Goal: Communication & Community: Share content

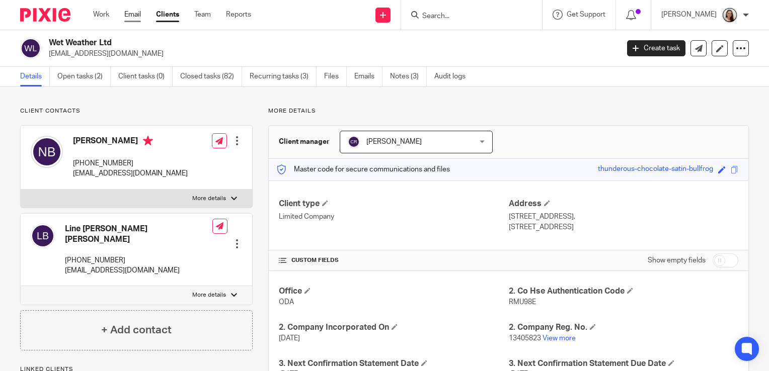
click at [132, 17] on link "Email" at bounding box center [132, 15] width 17 height 10
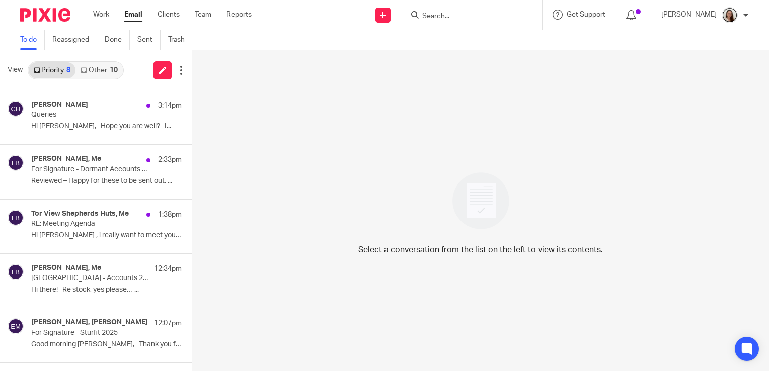
click at [119, 68] on link "Other 10" at bounding box center [98, 70] width 47 height 16
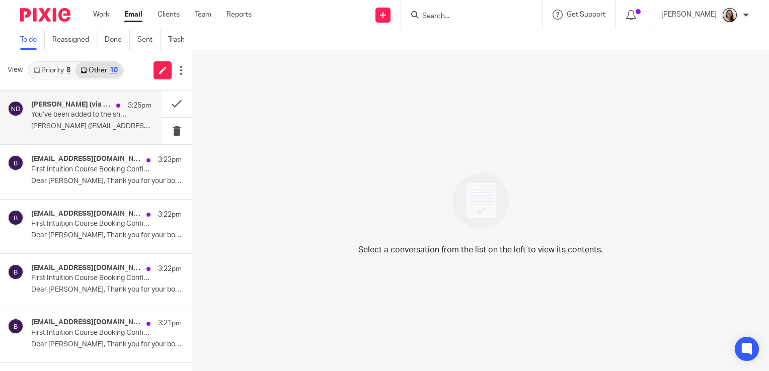
click at [89, 121] on div "Niall O'Driscoll (via Google Drive)&nbsp; 3:25pm You’ve been added to the share…" at bounding box center [91, 118] width 120 height 34
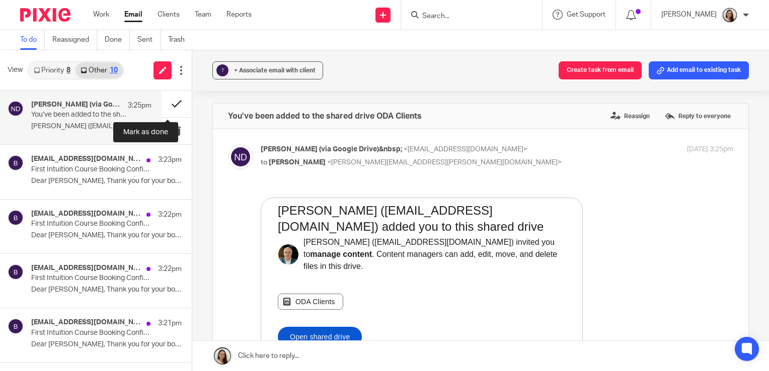
click at [167, 104] on button at bounding box center [176, 104] width 30 height 27
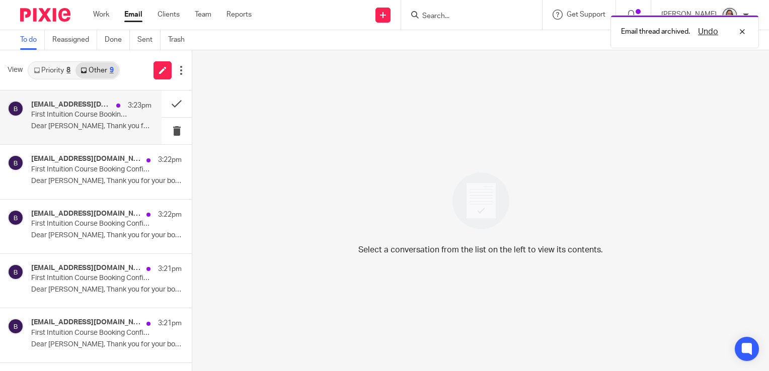
click at [110, 114] on p "First Intuition Course Booking Confirmation - Bristol" at bounding box center [79, 115] width 96 height 9
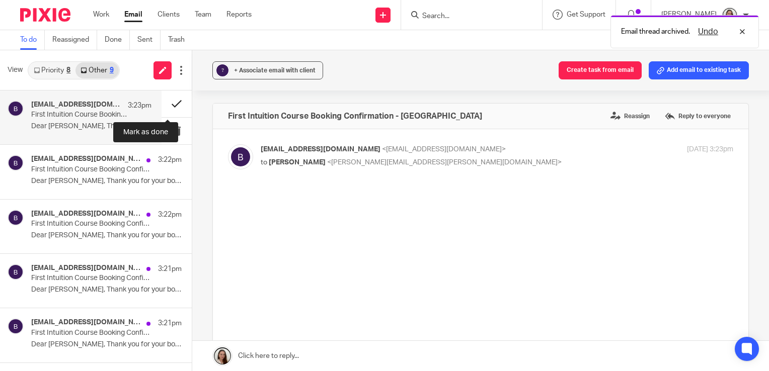
click at [170, 103] on button at bounding box center [176, 104] width 30 height 27
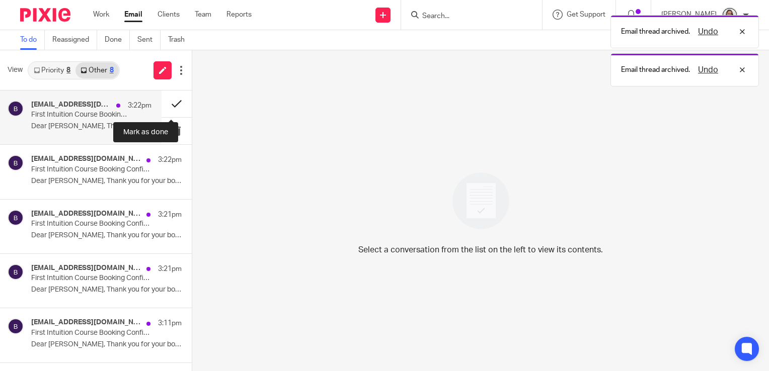
click at [167, 105] on button at bounding box center [176, 104] width 30 height 27
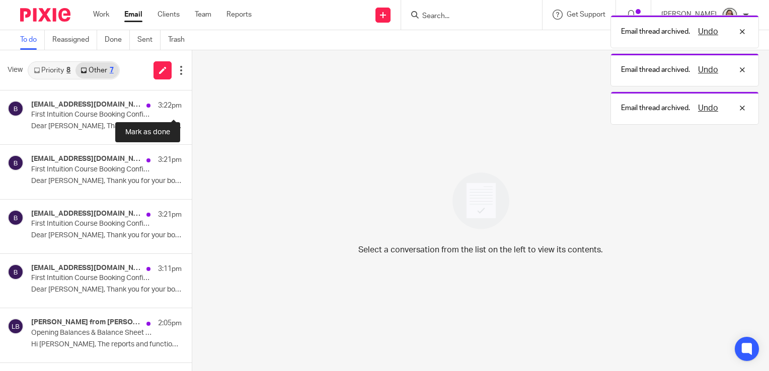
click at [192, 105] on button at bounding box center [196, 104] width 8 height 27
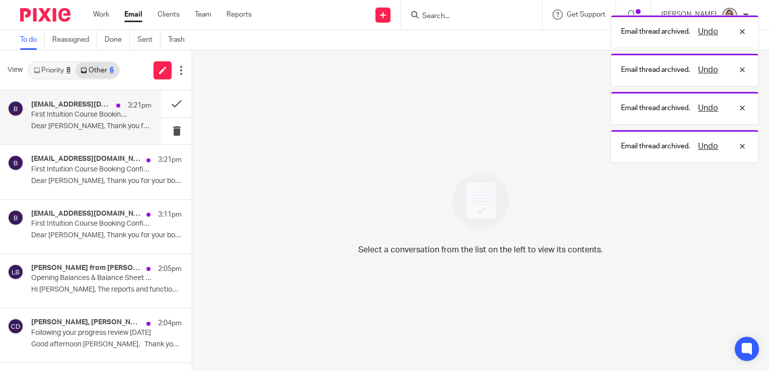
click at [95, 115] on p "First Intuition Course Booking Confirmation - Bristol" at bounding box center [79, 115] width 96 height 9
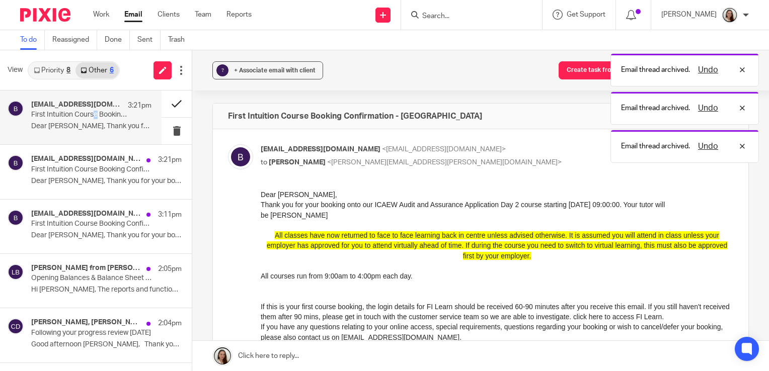
drag, startPoint x: 96, startPoint y: 116, endPoint x: 168, endPoint y: 104, distance: 72.9
click at [168, 104] on button at bounding box center [176, 104] width 30 height 27
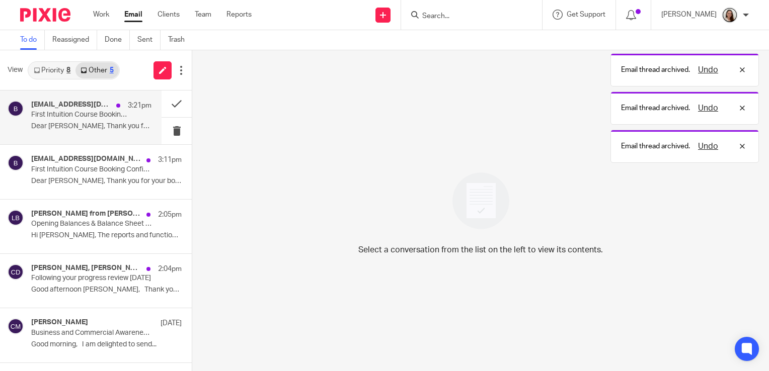
click at [119, 117] on p "First Intuition Course Booking Confirmation - Bristol" at bounding box center [79, 115] width 96 height 9
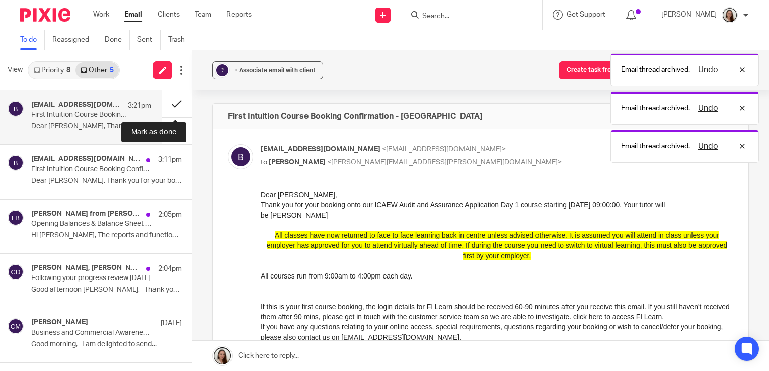
click at [163, 106] on button at bounding box center [176, 104] width 30 height 27
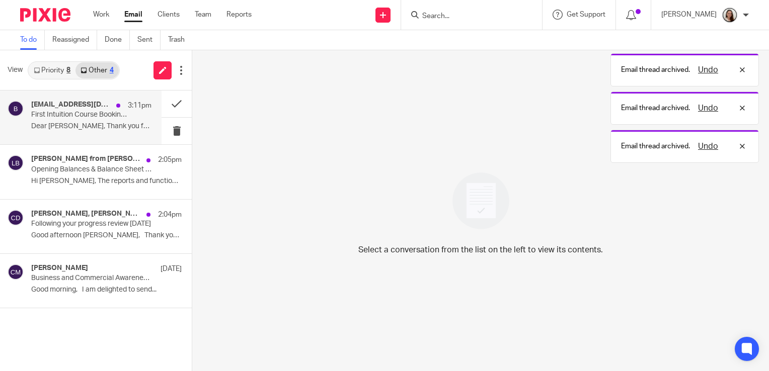
drag, startPoint x: 93, startPoint y: 113, endPoint x: 126, endPoint y: 113, distance: 33.7
click at [93, 113] on p "First Intuition Course Booking Confirmation - Bristol" at bounding box center [79, 115] width 96 height 9
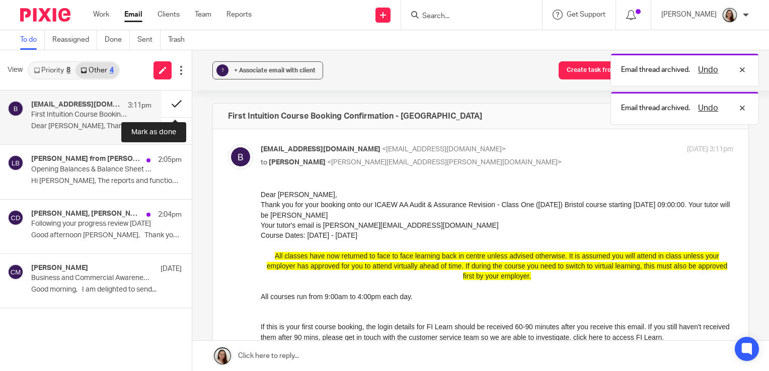
click at [170, 108] on button at bounding box center [176, 104] width 30 height 27
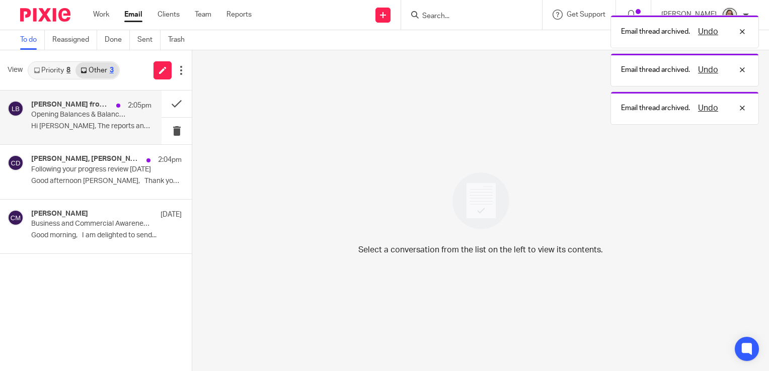
click at [105, 113] on p "Opening Balances & Balance Sheet - Question" at bounding box center [79, 115] width 96 height 9
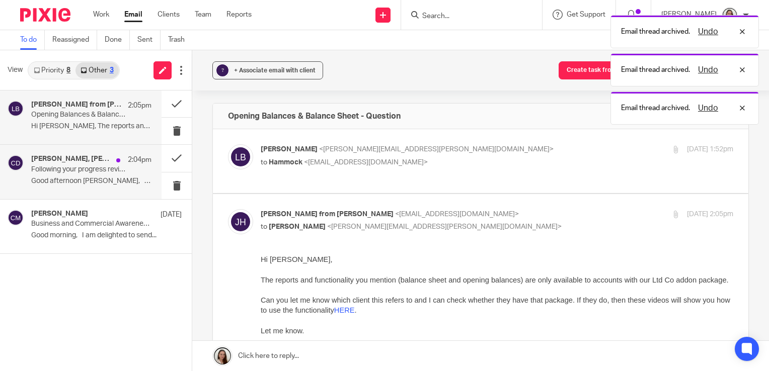
click at [95, 166] on p "Following your progress review 13.08.25" at bounding box center [79, 170] width 96 height 9
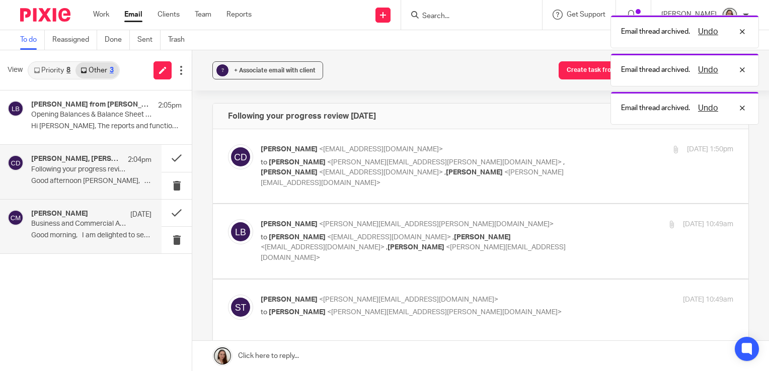
click at [83, 207] on div "Clare Mills 14 Aug Business and Commercial Awareness - Skills Day - Bristol - 2…" at bounding box center [80, 227] width 161 height 54
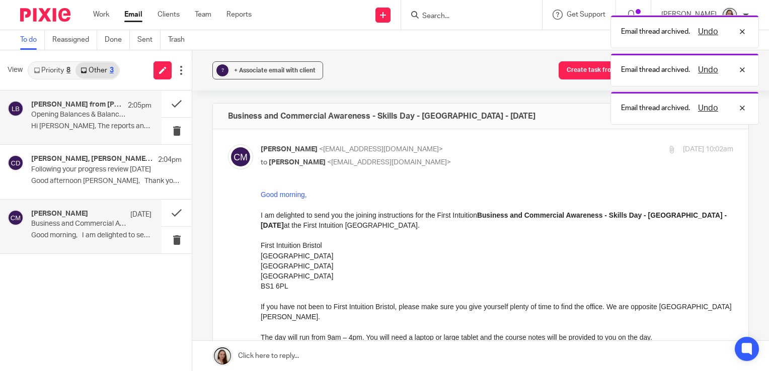
click at [73, 102] on h4 "James Kilpatrick from Hammock, Me" at bounding box center [77, 105] width 92 height 9
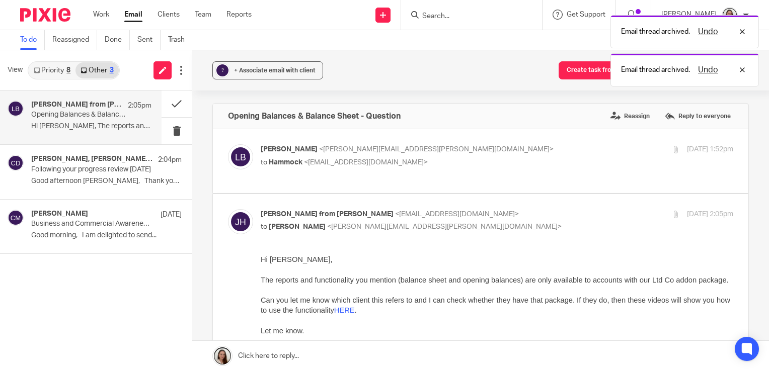
click at [57, 69] on link "Priority 8" at bounding box center [52, 70] width 47 height 16
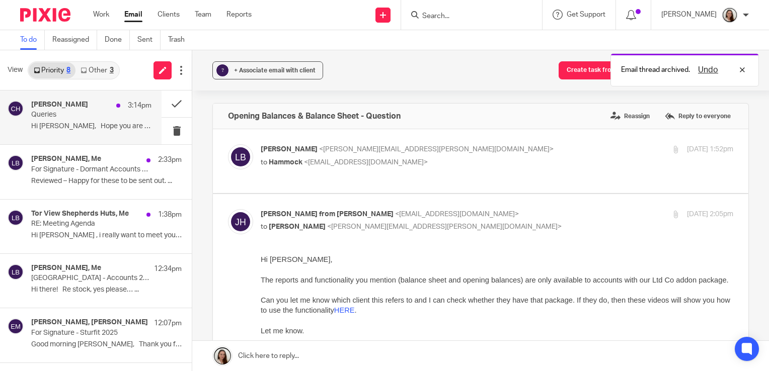
click at [97, 114] on p "Queries" at bounding box center [79, 115] width 96 height 9
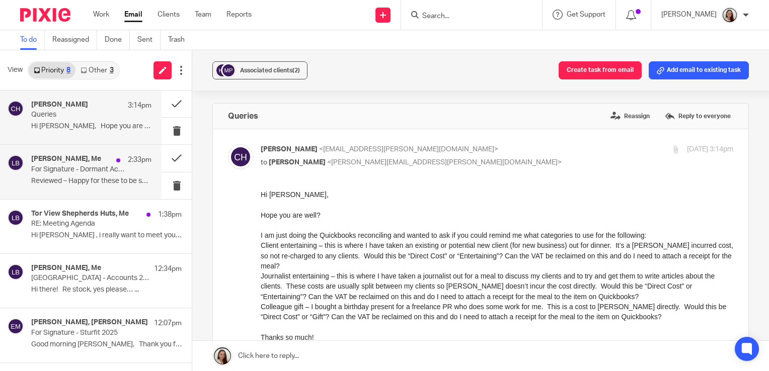
click at [95, 166] on p "For Signature - Dormant Accounts 2025" at bounding box center [79, 170] width 96 height 9
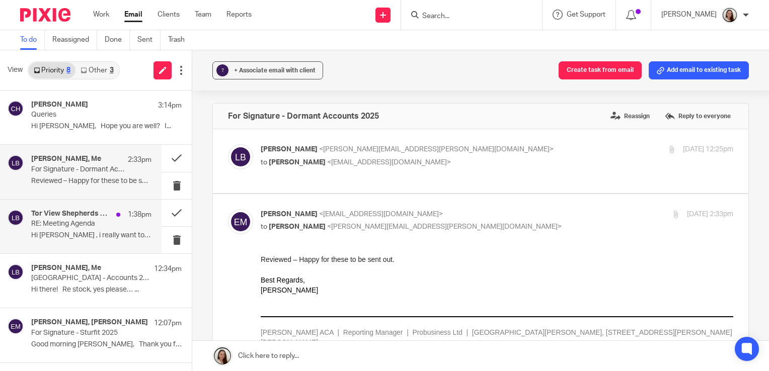
click at [95, 215] on h4 "Tor View Shepherds Huts, Me" at bounding box center [71, 214] width 80 height 9
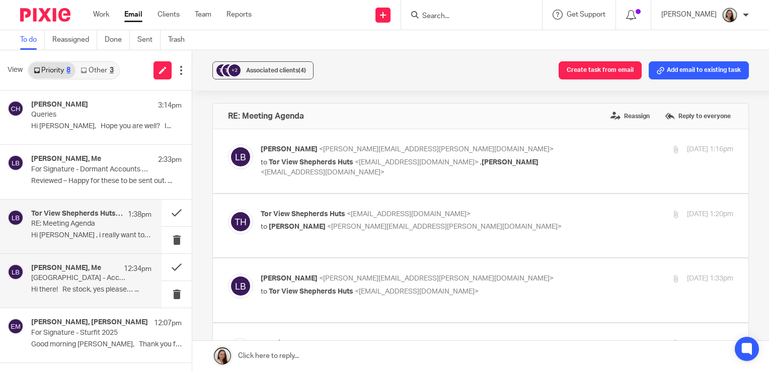
click at [89, 287] on p "Hi there! Re stock, yes please… ..." at bounding box center [91, 290] width 120 height 9
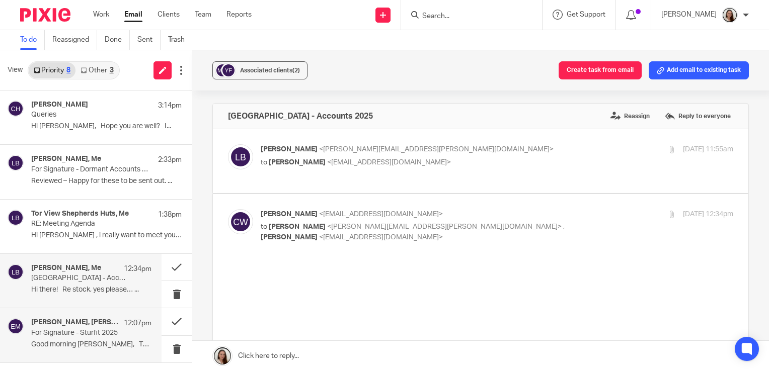
click at [85, 325] on h4 "Erik Molnar, Courtenay Hitchcock" at bounding box center [75, 322] width 88 height 9
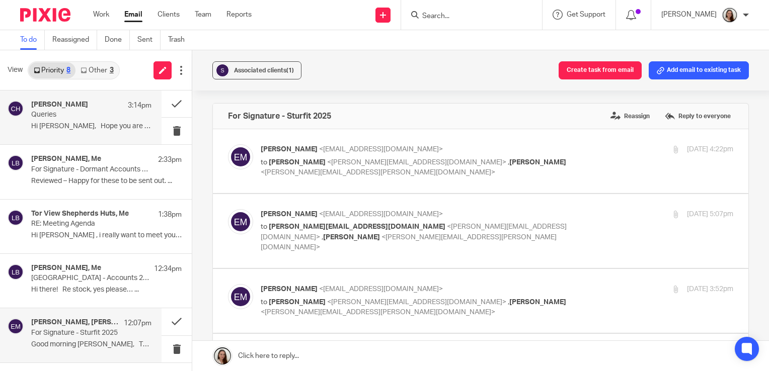
click at [74, 114] on p "Queries" at bounding box center [79, 115] width 96 height 9
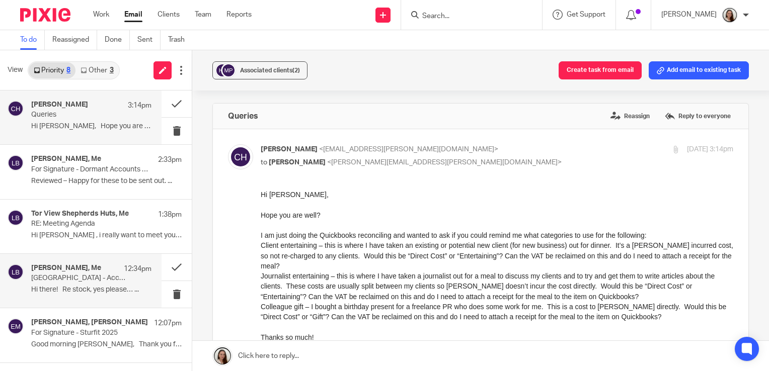
click at [74, 280] on p "Yallands Farmhouse - Accounts 2025" at bounding box center [79, 278] width 96 height 9
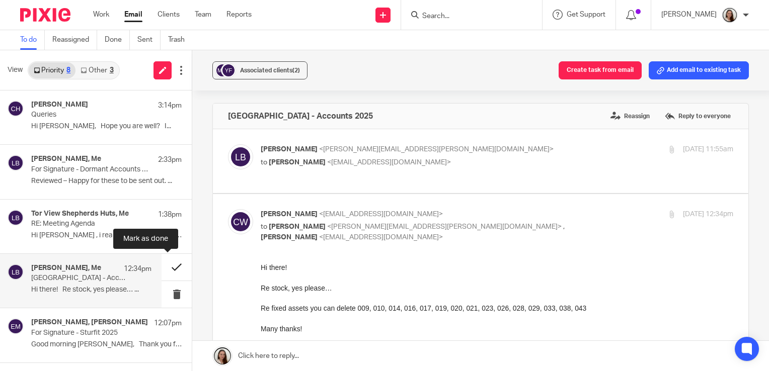
click at [171, 265] on button at bounding box center [176, 267] width 30 height 27
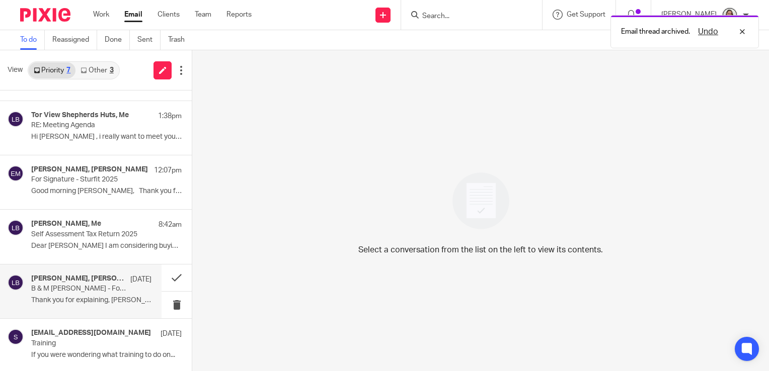
scroll to position [100, 0]
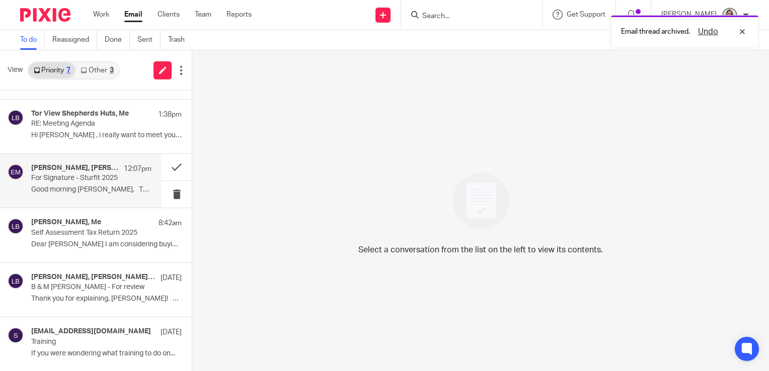
click at [86, 182] on p "For Signature - Sturfit 2025" at bounding box center [79, 178] width 96 height 9
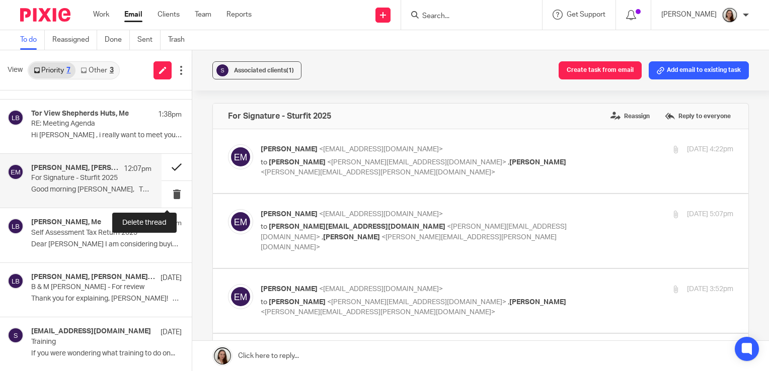
scroll to position [0, 0]
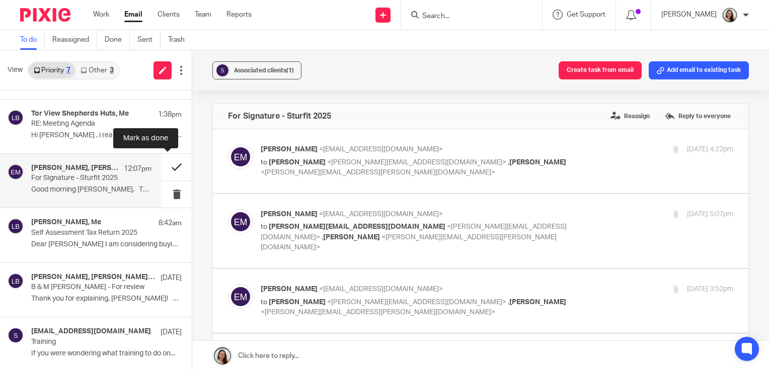
click at [171, 168] on button at bounding box center [176, 167] width 30 height 27
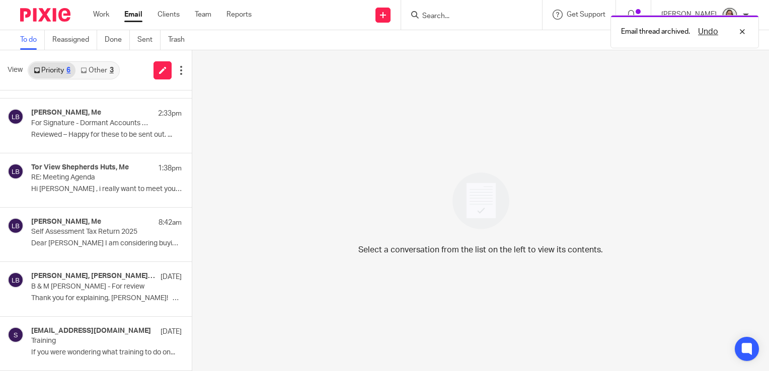
scroll to position [45, 0]
drag, startPoint x: 99, startPoint y: 84, endPoint x: 95, endPoint y: 78, distance: 6.6
click at [99, 85] on div "View Priority 6 Other 3" at bounding box center [96, 70] width 192 height 40
click at [97, 76] on link "Other 3" at bounding box center [96, 70] width 43 height 16
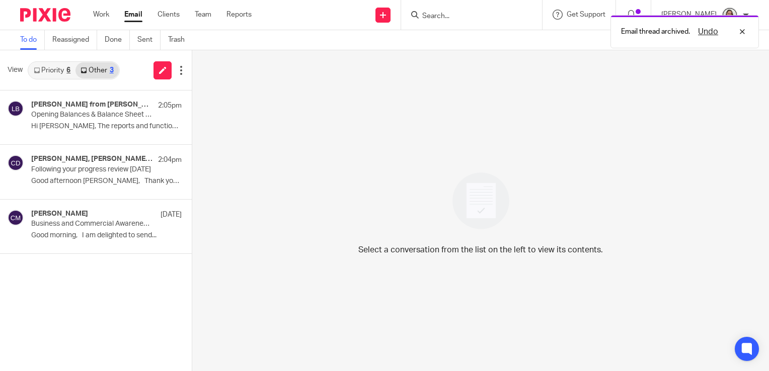
click at [46, 72] on link "Priority 6" at bounding box center [52, 70] width 47 height 16
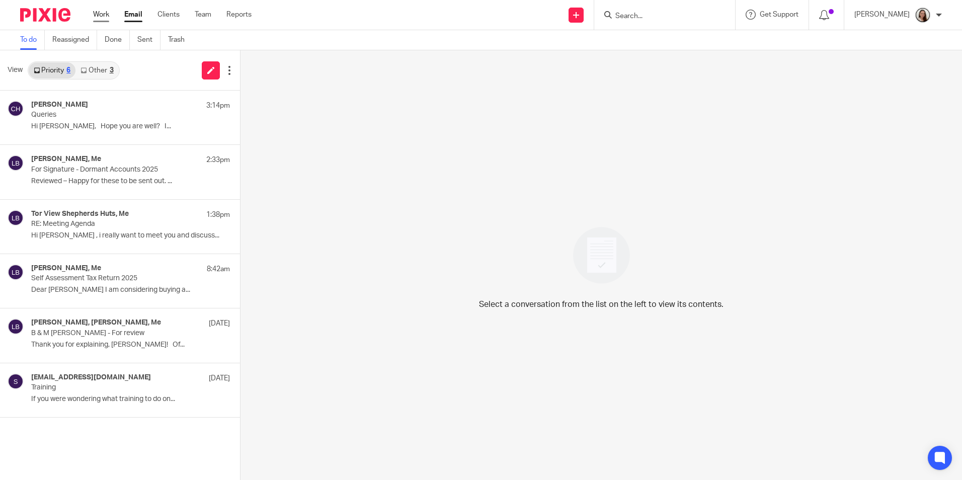
click at [94, 12] on link "Work" at bounding box center [101, 15] width 16 height 10
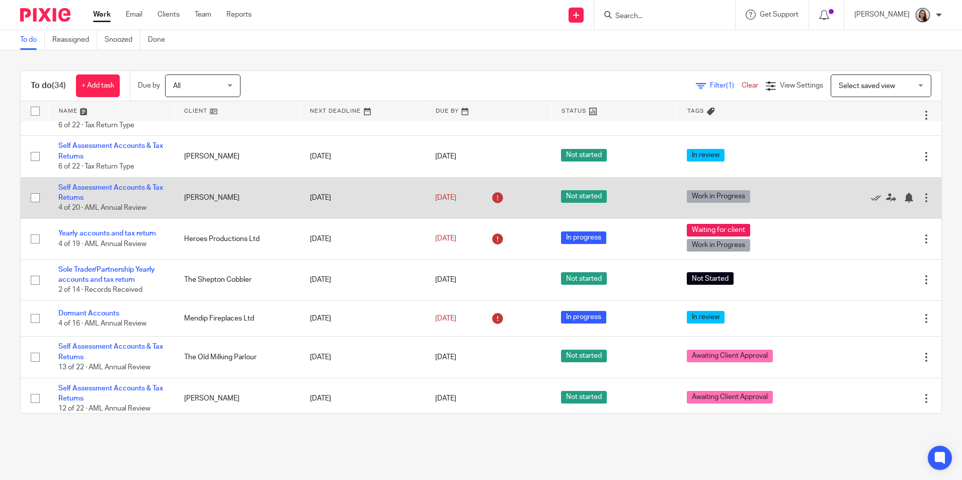
scroll to position [201, 0]
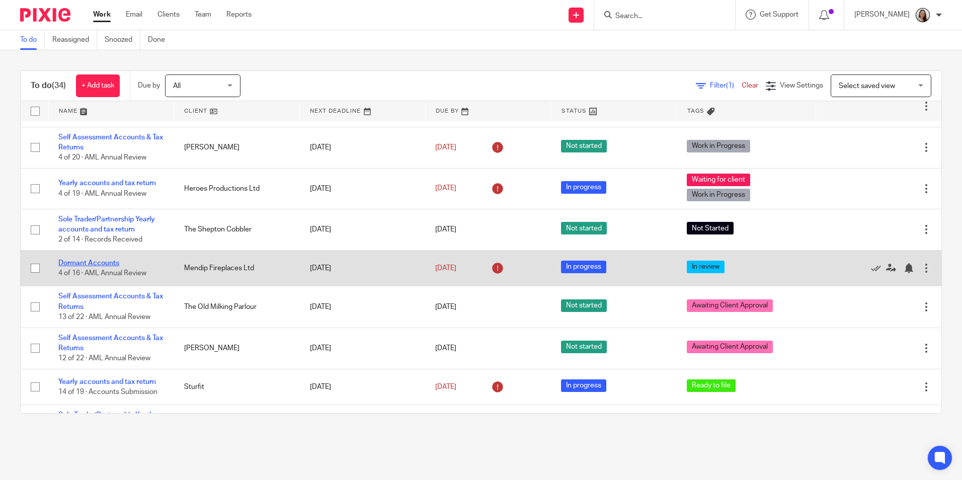
click at [89, 263] on link "Dormant Accounts" at bounding box center [88, 263] width 61 height 7
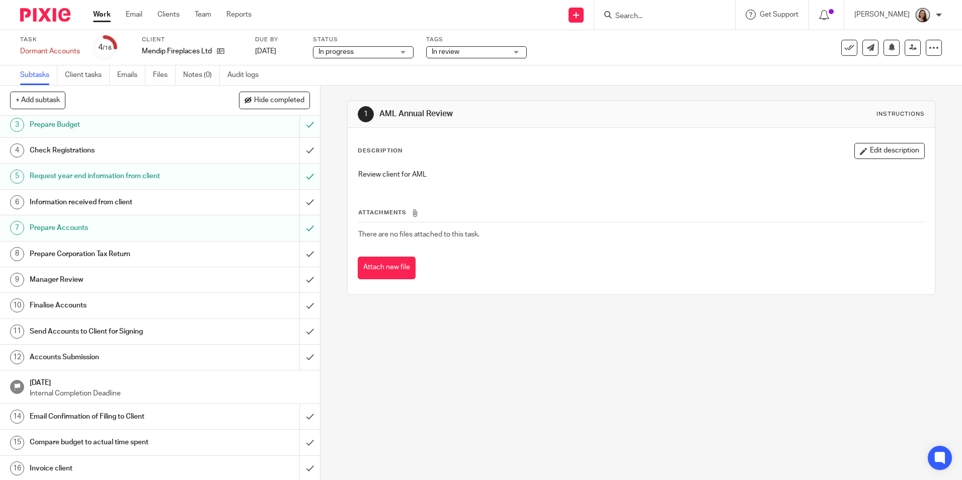
scroll to position [57, 0]
click at [76, 302] on h1 "Finalise Accounts" at bounding box center [116, 303] width 173 height 15
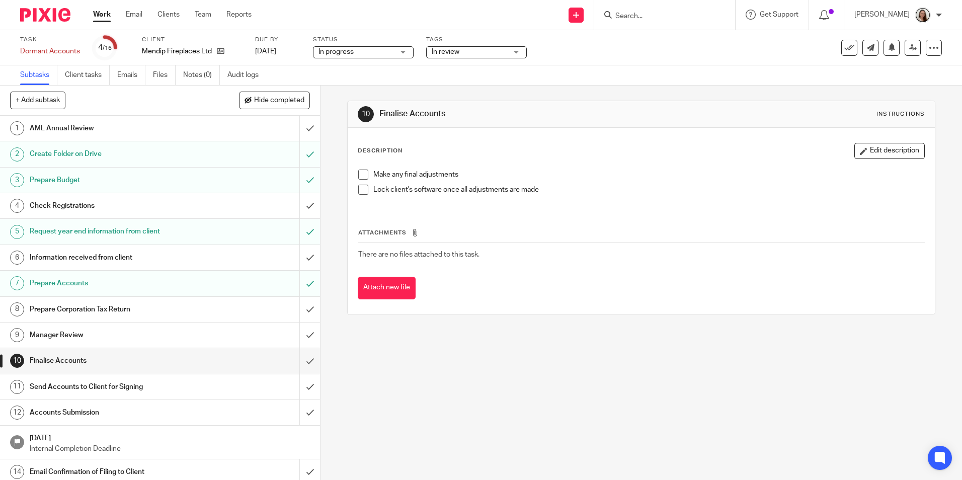
click at [98, 331] on h1 "Manager Review" at bounding box center [116, 334] width 173 height 15
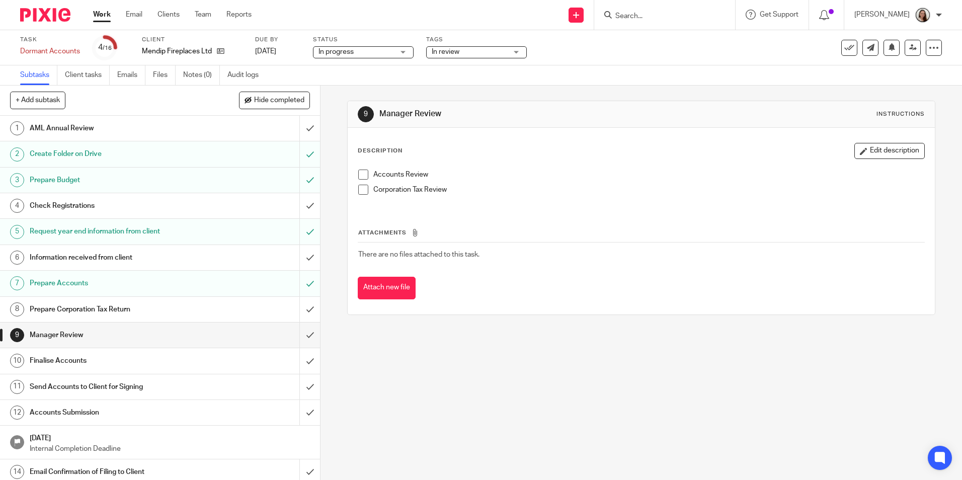
click at [359, 171] on span at bounding box center [363, 175] width 10 height 10
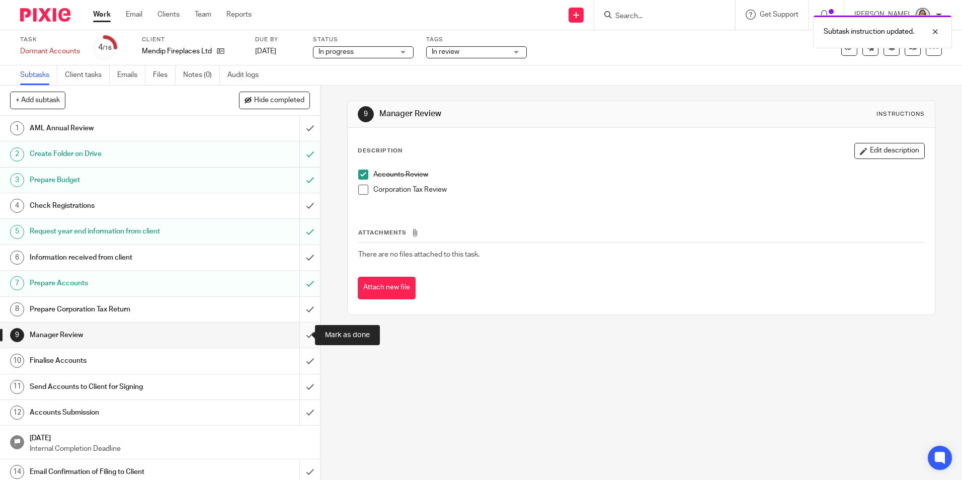
click at [298, 334] on input "submit" at bounding box center [160, 334] width 320 height 25
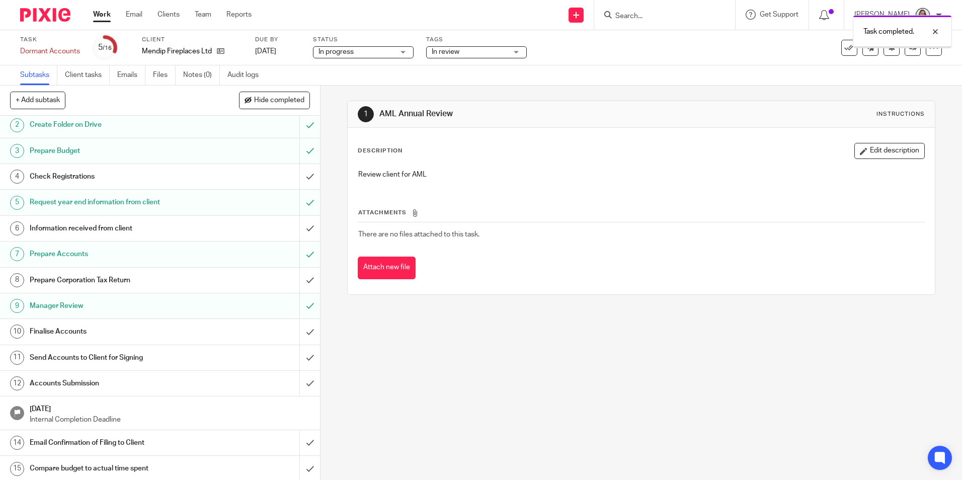
scroll to position [57, 0]
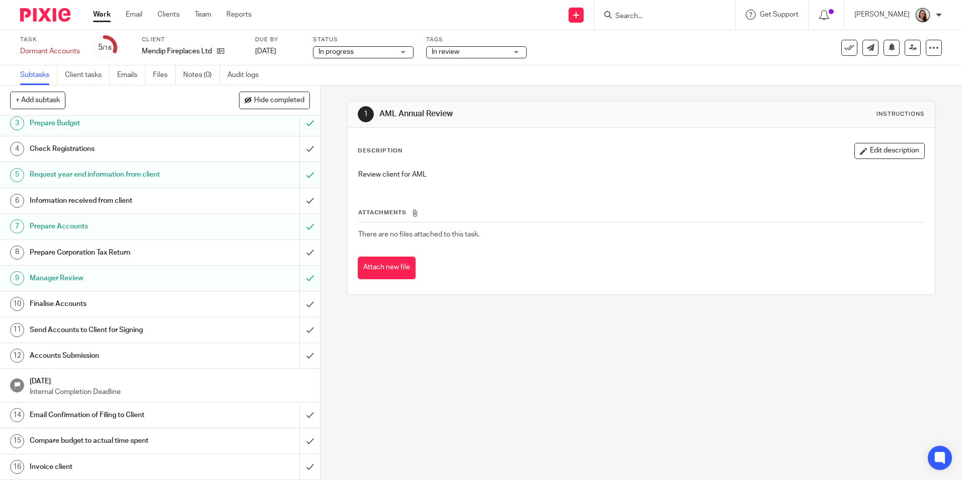
click at [145, 304] on h1 "Finalise Accounts" at bounding box center [116, 303] width 173 height 15
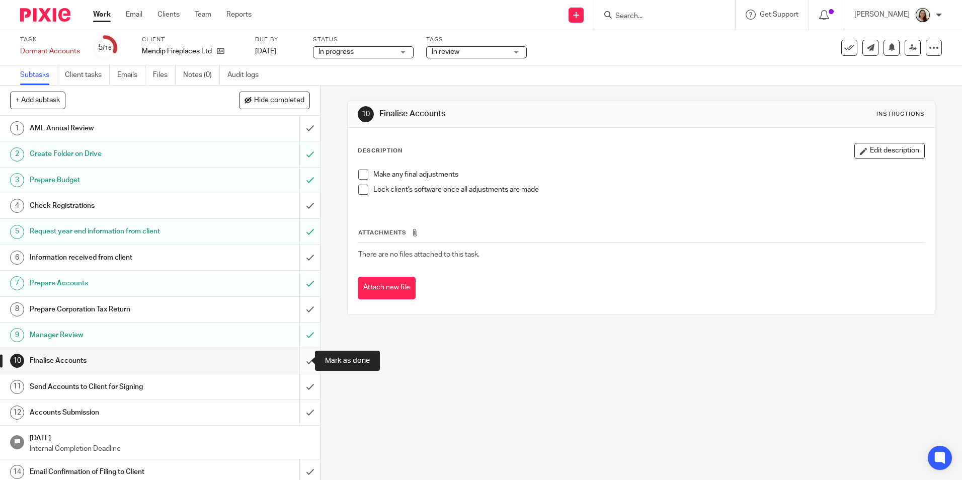
click at [300, 358] on input "submit" at bounding box center [160, 360] width 320 height 25
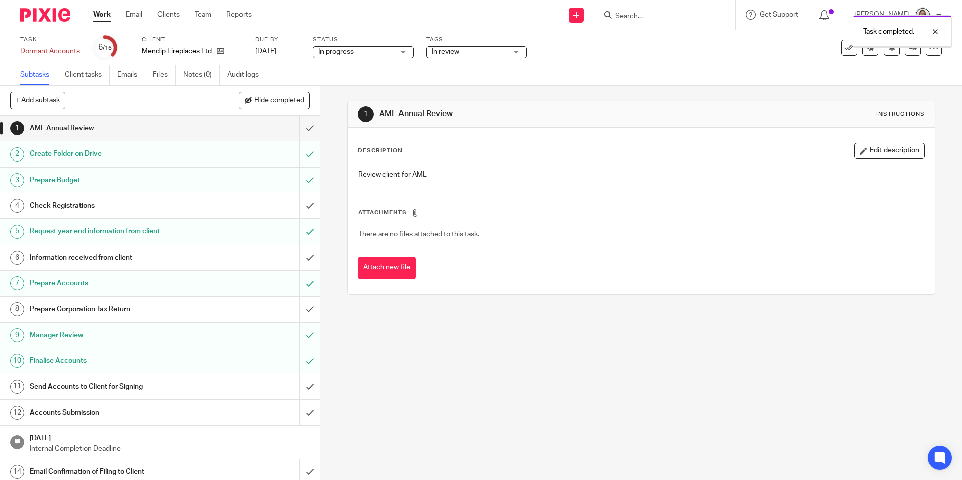
click at [181, 384] on h1 "Send Accounts to Client for Signing" at bounding box center [116, 386] width 173 height 15
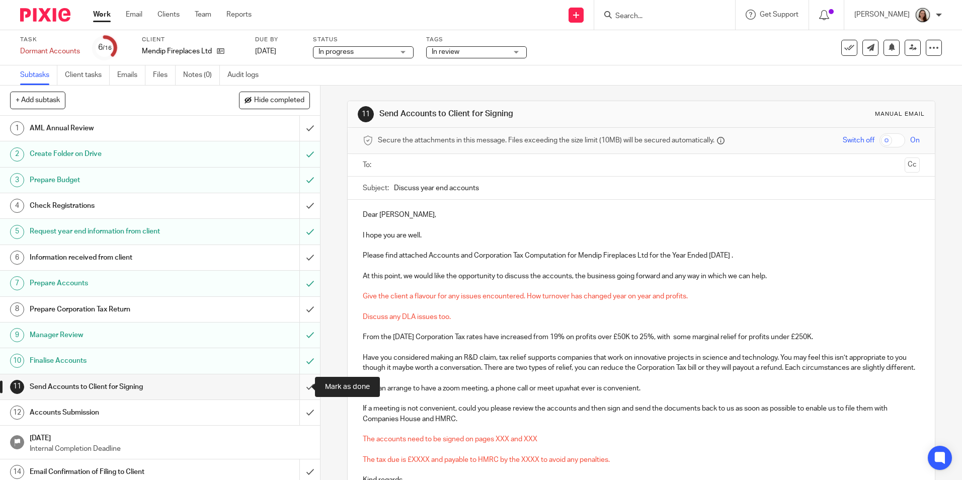
click at [299, 385] on input "submit" at bounding box center [160, 386] width 320 height 25
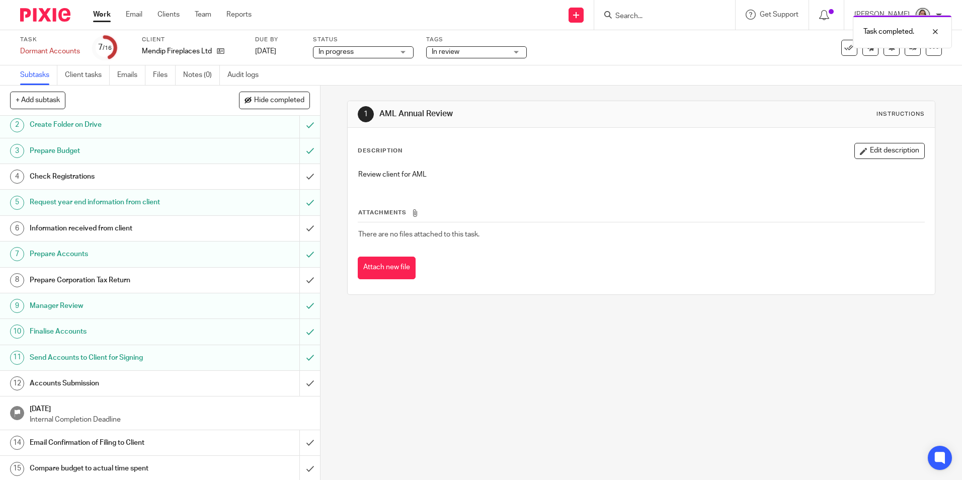
scroll to position [57, 0]
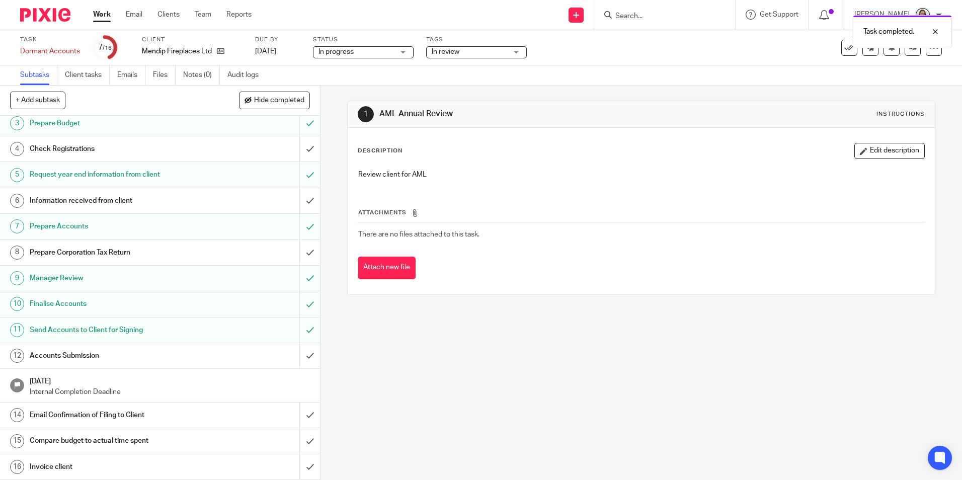
click at [117, 332] on h1 "Send Accounts to Client for Signing" at bounding box center [116, 329] width 173 height 15
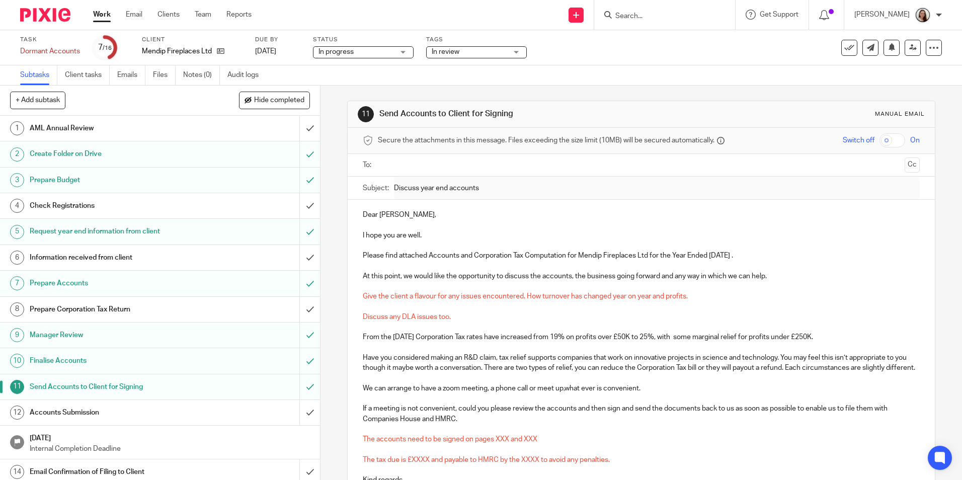
click at [532, 362] on p "Have you considered making an R&D claim, tax relief supports companies that wor…" at bounding box center [641, 363] width 556 height 21
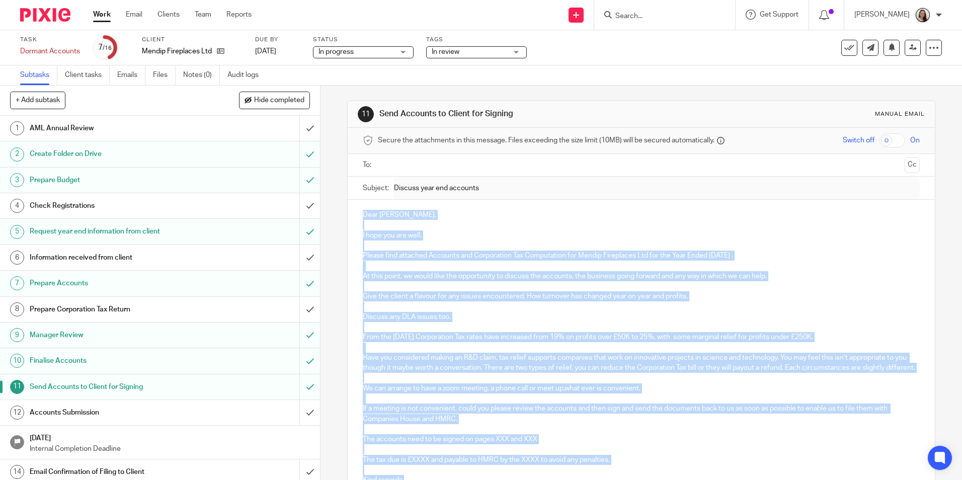
drag, startPoint x: 406, startPoint y: 375, endPoint x: 338, endPoint y: 207, distance: 181.4
click at [338, 208] on div "11 Send Accounts to Client for Signing Manual email Secure the attachments in t…" at bounding box center [640, 283] width 641 height 394
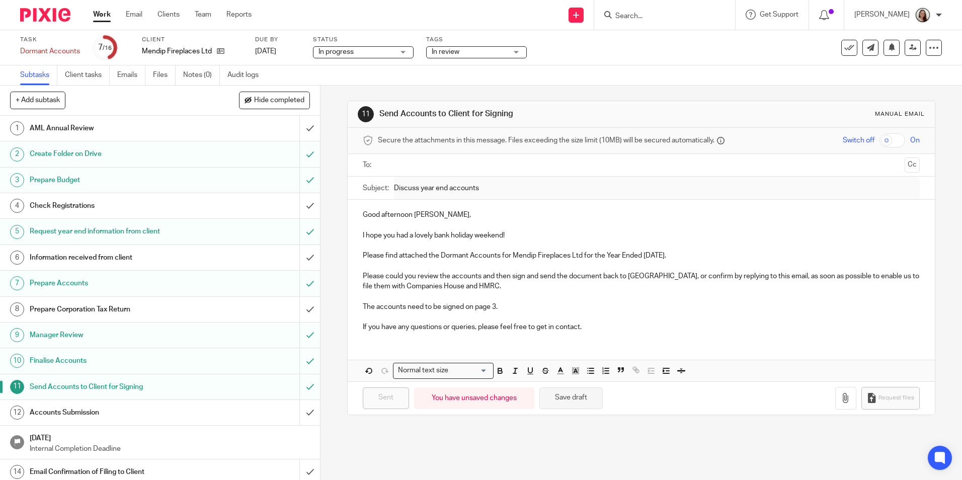
click at [574, 399] on button "Save draft" at bounding box center [570, 398] width 63 height 22
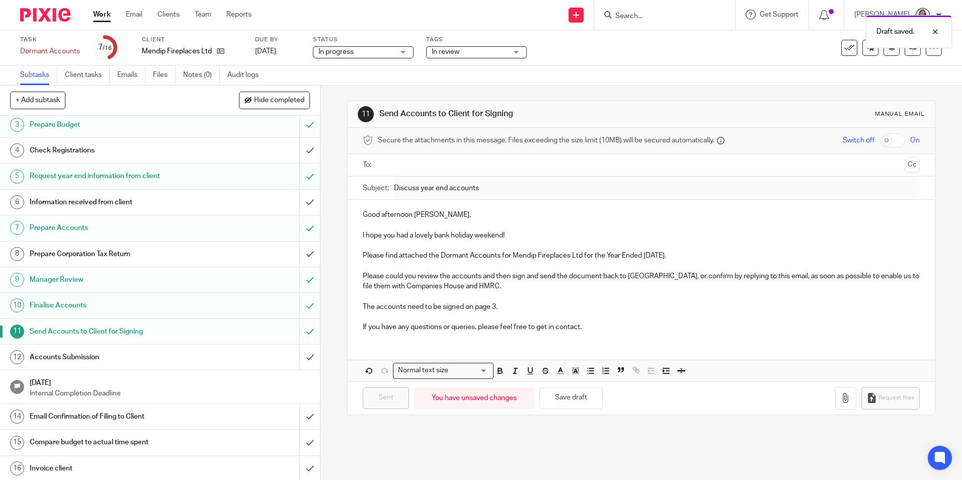
scroll to position [57, 0]
click at [419, 167] on input "text" at bounding box center [640, 165] width 519 height 12
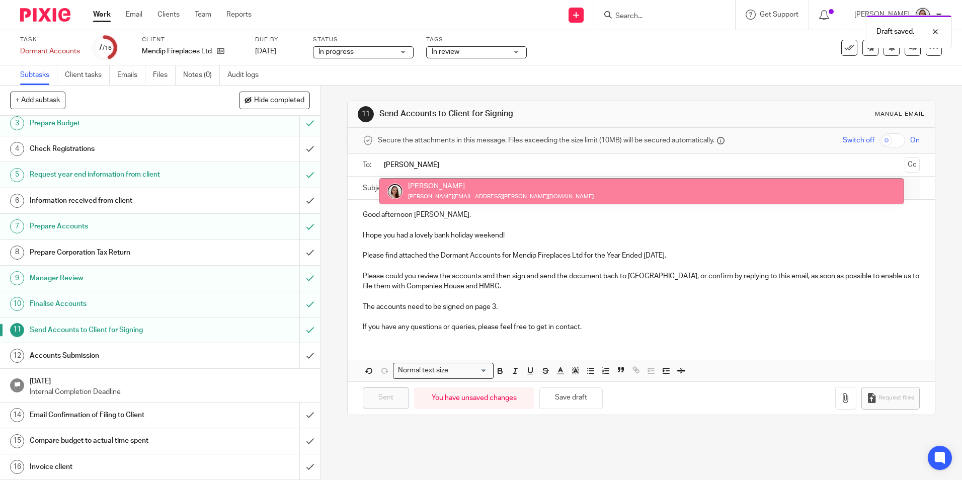
type input "lory"
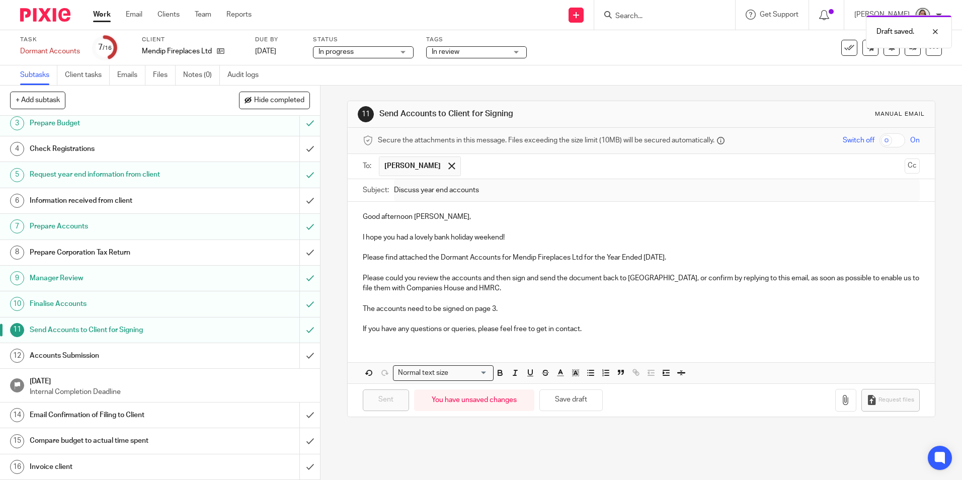
click at [558, 217] on p "Good afternoon Jeremy," at bounding box center [641, 217] width 556 height 10
click at [582, 399] on button "Save draft" at bounding box center [570, 400] width 63 height 22
click at [448, 166] on span at bounding box center [451, 165] width 7 height 7
click at [77, 357] on h1 "Accounts Submission" at bounding box center [116, 355] width 173 height 15
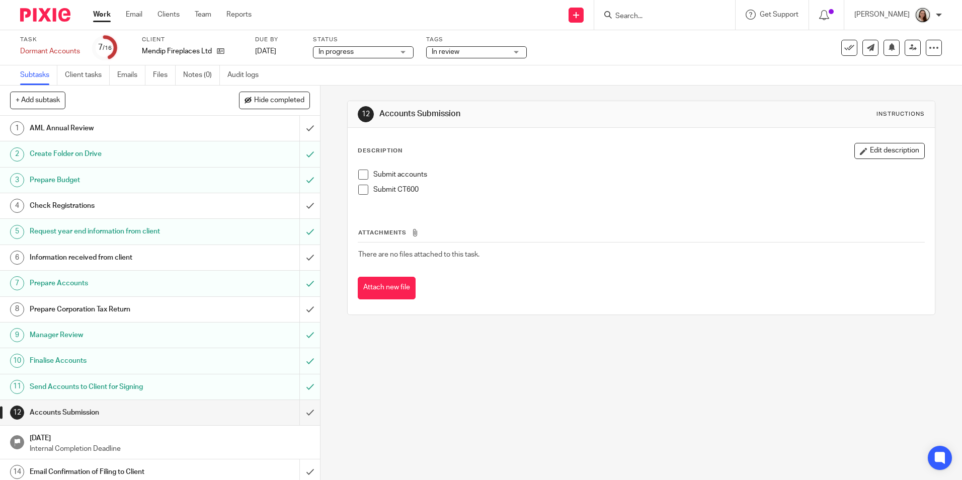
scroll to position [57, 0]
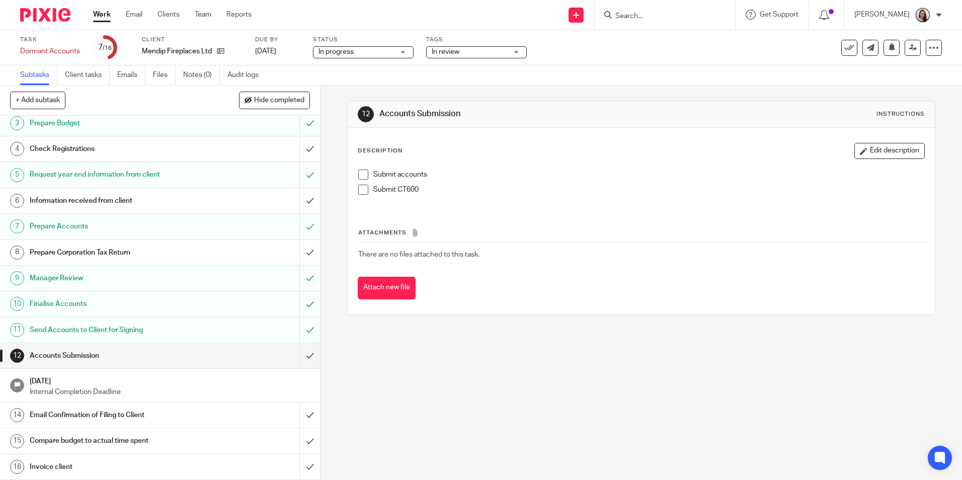
click at [90, 467] on h1 "Invoice client" at bounding box center [116, 466] width 173 height 15
click at [151, 465] on h1 "Invoice client" at bounding box center [116, 466] width 173 height 15
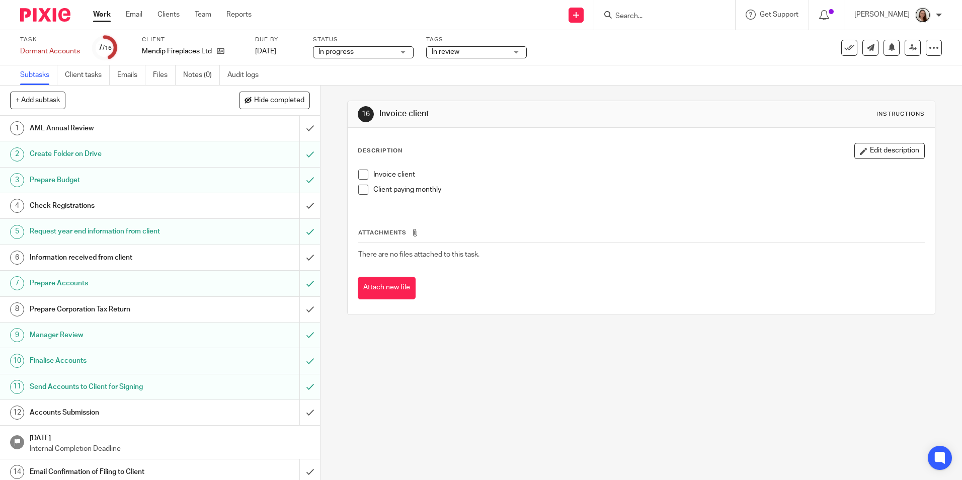
click at [362, 174] on span at bounding box center [363, 175] width 10 height 10
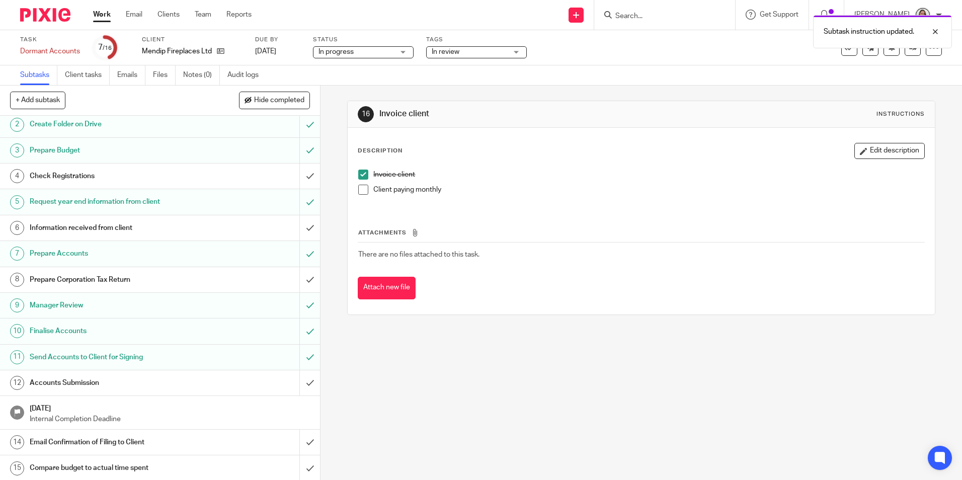
scroll to position [57, 0]
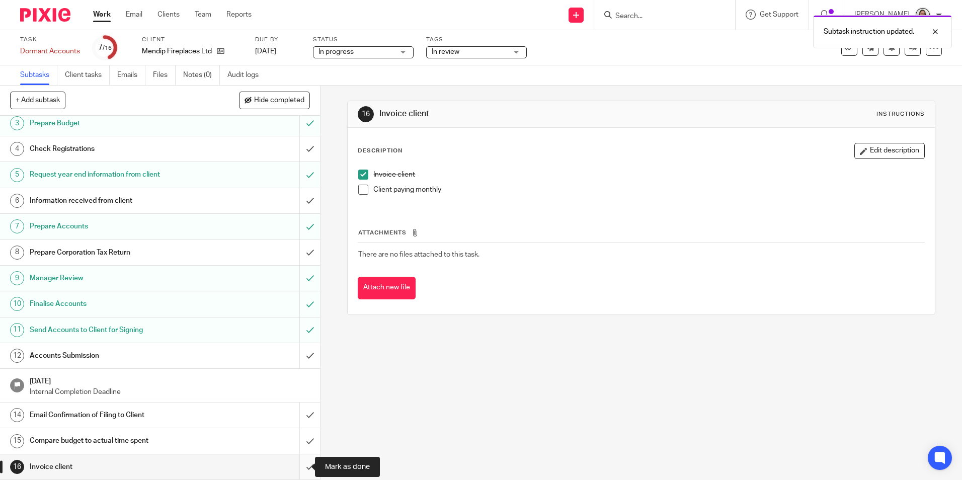
click at [299, 468] on input "submit" at bounding box center [160, 466] width 320 height 25
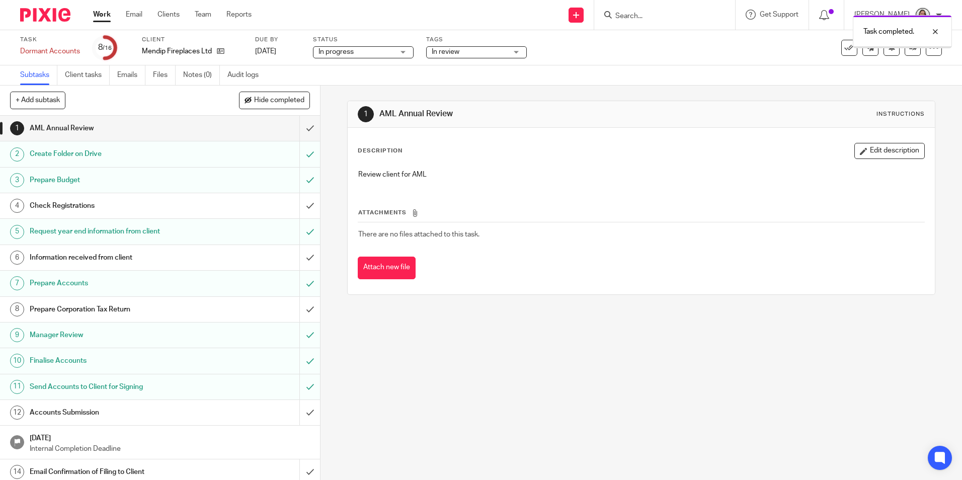
click at [495, 48] on div "Task completed." at bounding box center [716, 29] width 471 height 38
click at [497, 56] on span "In review" at bounding box center [469, 52] width 75 height 11
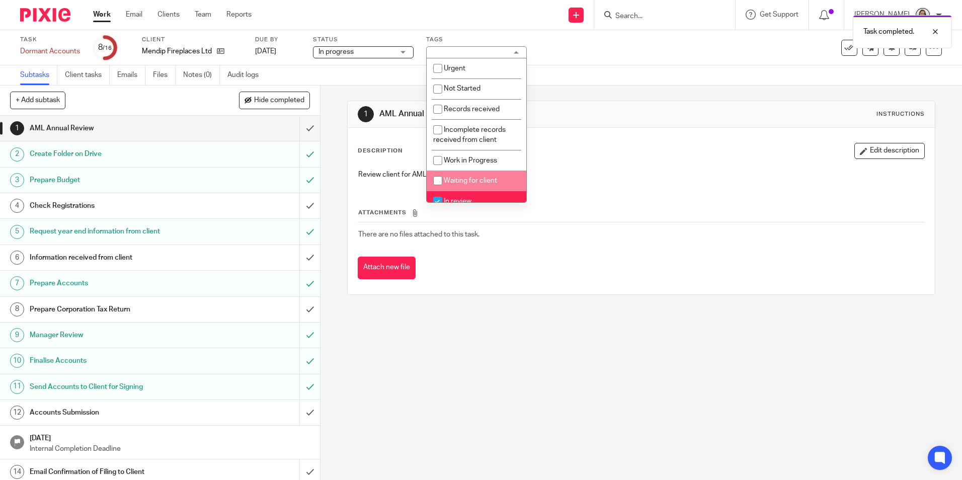
drag, startPoint x: 473, startPoint y: 189, endPoint x: 473, endPoint y: 195, distance: 6.1
click at [473, 191] on ul "Urgent Not Started Records received Incomplete records received from client Wor…" at bounding box center [477, 130] width 100 height 144
click at [472, 197] on li "In review" at bounding box center [477, 201] width 100 height 21
checkbox input "false"
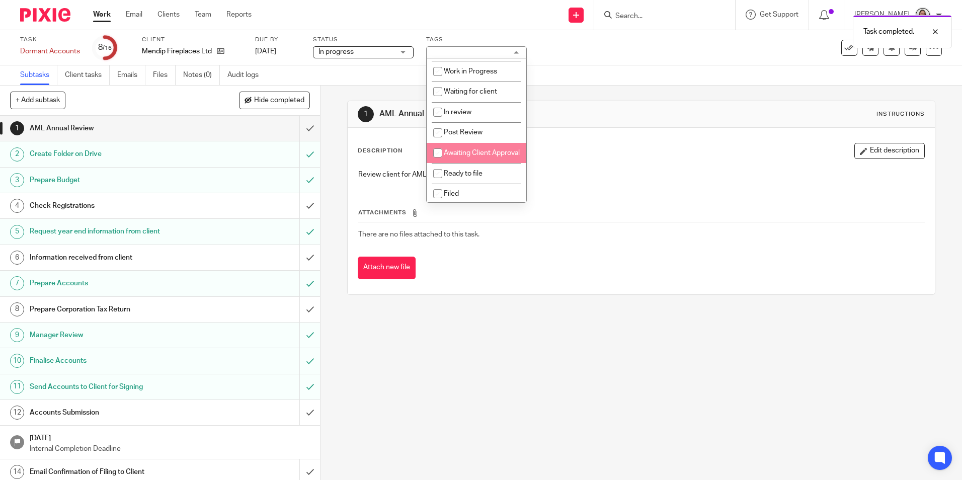
scroll to position [101, 0]
click at [482, 145] on li "Awaiting Client Approval" at bounding box center [477, 151] width 100 height 21
checkbox input "true"
click at [581, 105] on div "1 AML Annual Review Instructions" at bounding box center [641, 114] width 587 height 27
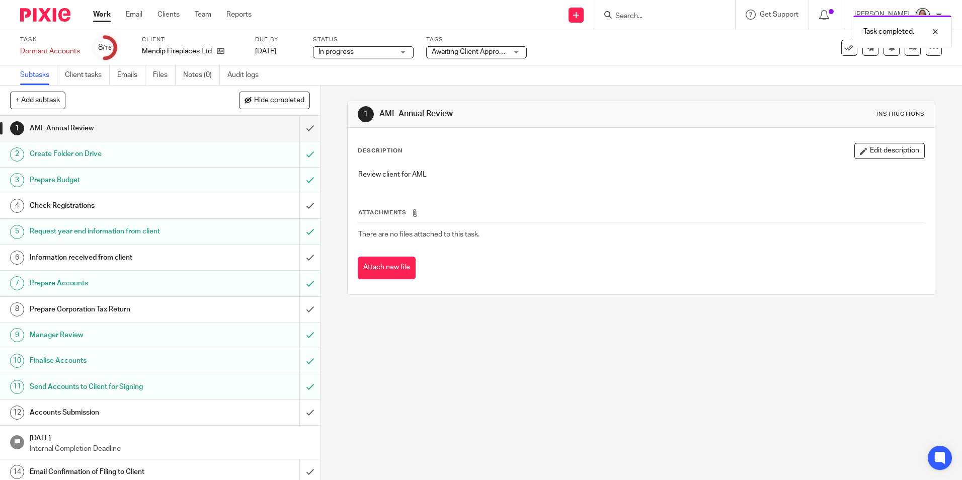
click at [97, 19] on link "Work" at bounding box center [102, 15] width 18 height 10
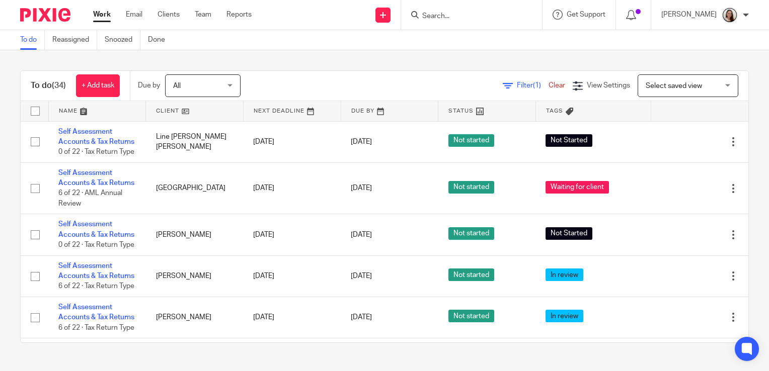
click at [457, 19] on input "Search" at bounding box center [466, 16] width 91 height 9
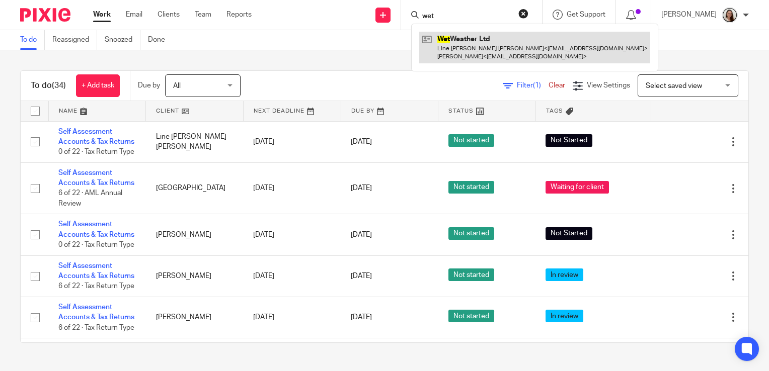
type input "wet"
click at [479, 49] on link at bounding box center [534, 47] width 231 height 31
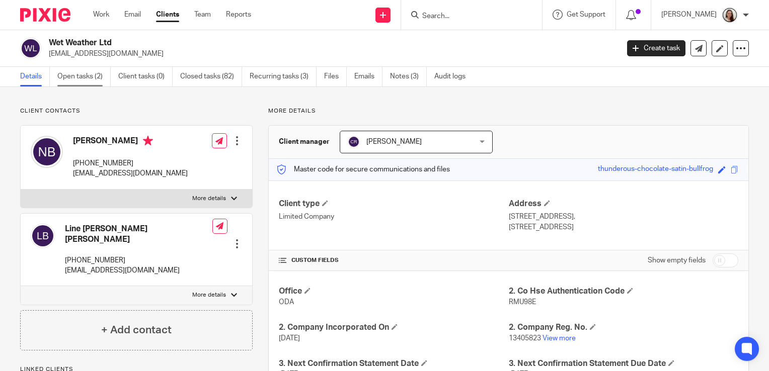
click at [99, 72] on link "Open tasks (2)" at bounding box center [83, 77] width 53 height 20
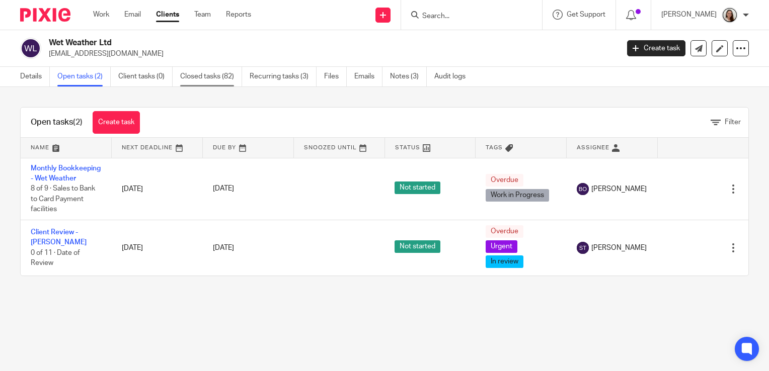
click at [209, 78] on link "Closed tasks (82)" at bounding box center [211, 77] width 62 height 20
click at [270, 71] on link "Recurring tasks (3)" at bounding box center [283, 77] width 67 height 20
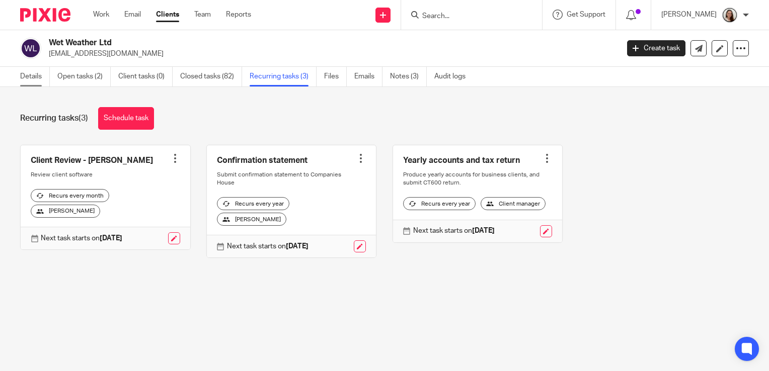
click at [41, 80] on link "Details" at bounding box center [35, 77] width 30 height 20
click at [99, 76] on link "Open tasks (2)" at bounding box center [83, 77] width 53 height 20
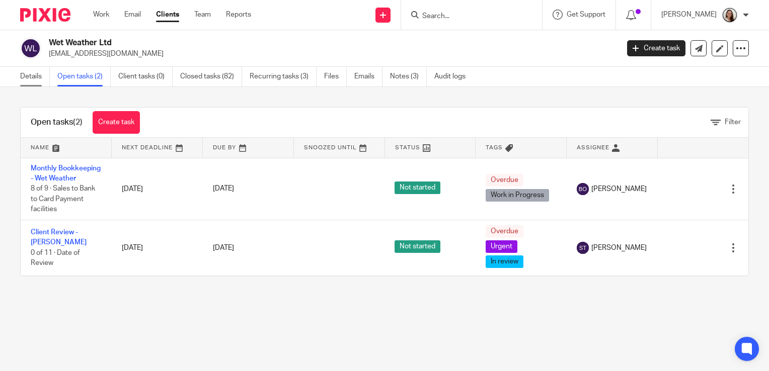
click at [36, 71] on link "Details" at bounding box center [35, 77] width 30 height 20
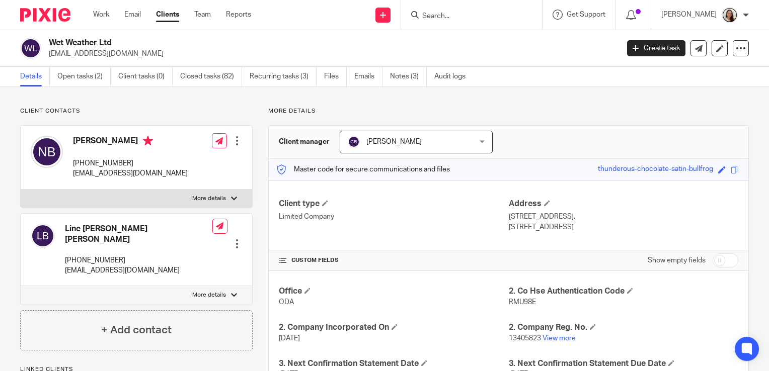
drag, startPoint x: 366, startPoint y: 79, endPoint x: 338, endPoint y: 91, distance: 30.6
click at [366, 79] on link "Emails" at bounding box center [368, 77] width 28 height 20
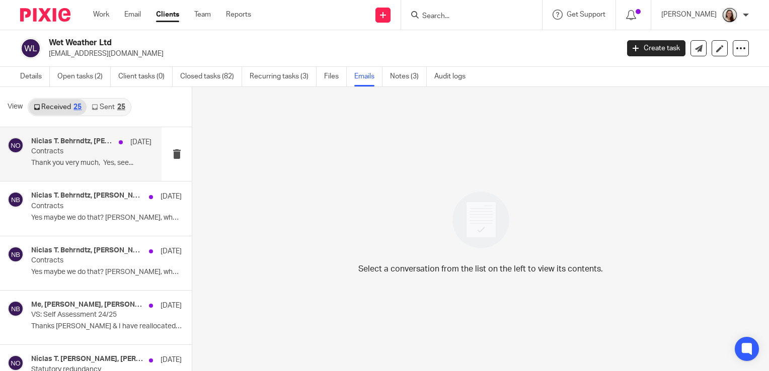
click at [61, 154] on p "Contracts" at bounding box center [79, 151] width 96 height 9
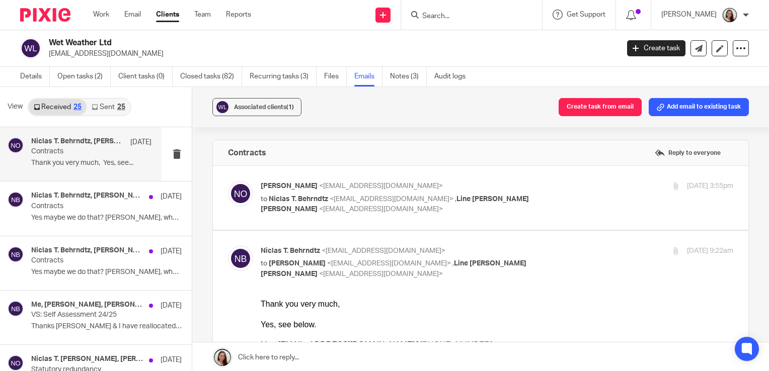
click at [543, 196] on p "to Niclas T. Behrndtz <[EMAIL_ADDRESS][DOMAIN_NAME]> , Line Vinther [PERSON_NAM…" at bounding box center [418, 204] width 315 height 21
checkbox input "true"
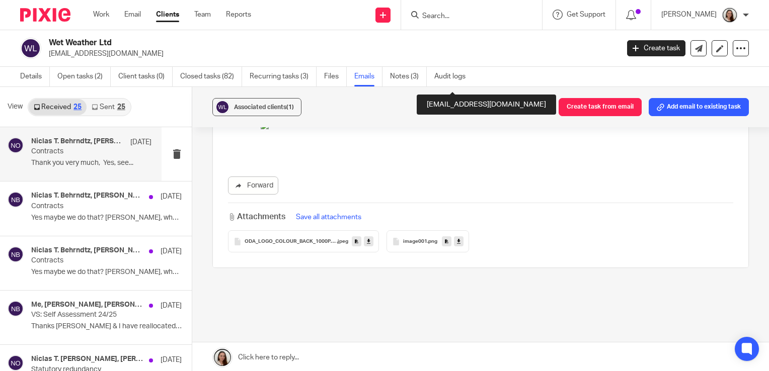
scroll to position [803, 0]
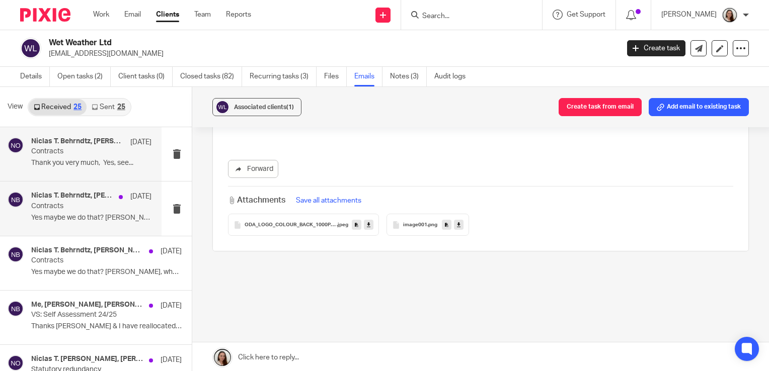
click at [52, 203] on p "Contracts" at bounding box center [79, 206] width 96 height 9
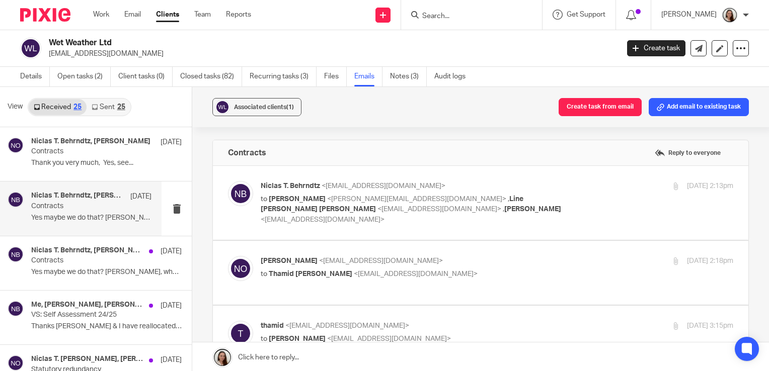
scroll to position [0, 0]
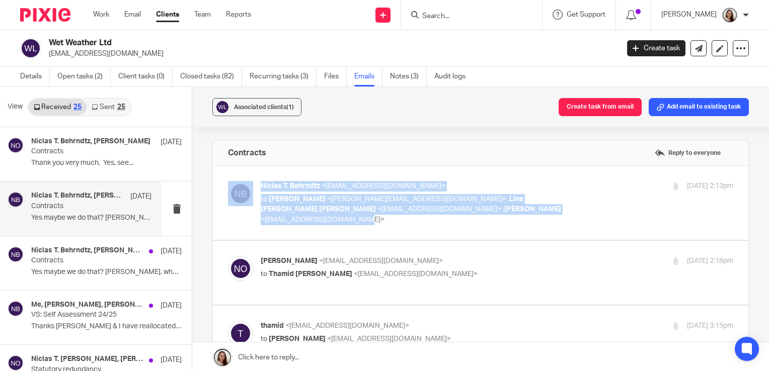
click at [493, 214] on div "Niclas T. Behrndtz <[EMAIL_ADDRESS][DOMAIN_NAME]> to [PERSON_NAME] <[PERSON_NAM…" at bounding box center [480, 203] width 535 height 74
drag, startPoint x: 493, startPoint y: 214, endPoint x: 516, endPoint y: 212, distance: 22.3
click at [515, 211] on p "to [PERSON_NAME] <[PERSON_NAME][EMAIL_ADDRESS][DOMAIN_NAME]> , Line [PERSON_NAM…" at bounding box center [418, 209] width 315 height 31
click at [523, 218] on label at bounding box center [480, 203] width 535 height 74
click at [228, 181] on input "checkbox" at bounding box center [227, 181] width 1 height 1
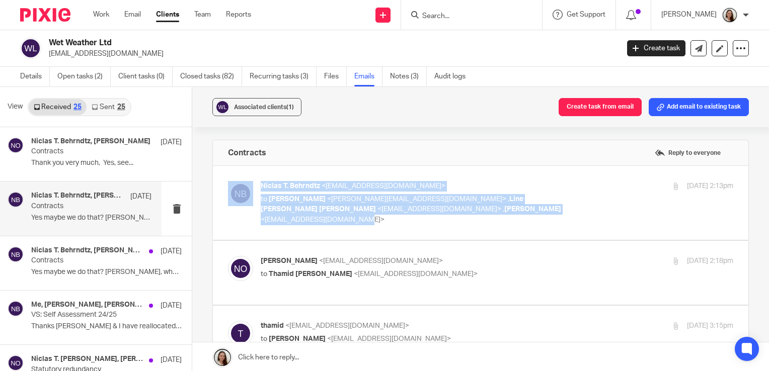
checkbox input "true"
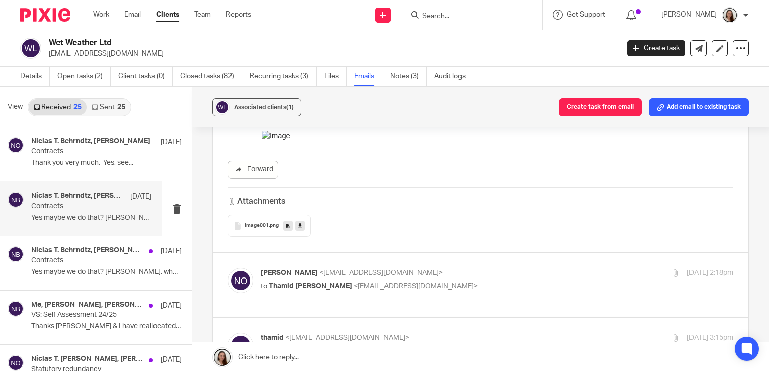
scroll to position [252, 0]
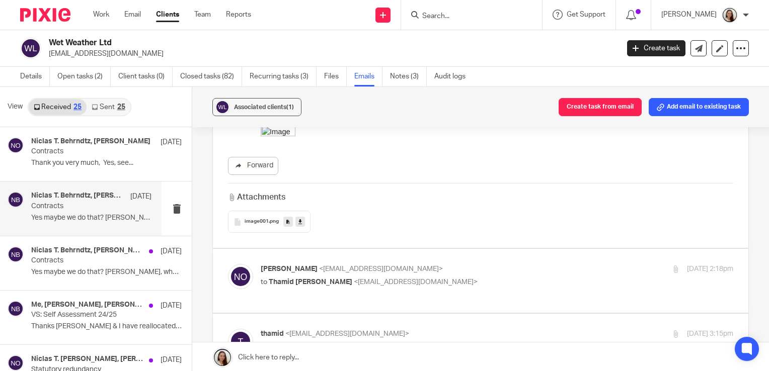
click at [452, 277] on p "to Thamid [PERSON_NAME] <[EMAIL_ADDRESS][DOMAIN_NAME]>" at bounding box center [418, 282] width 315 height 11
checkbox input "true"
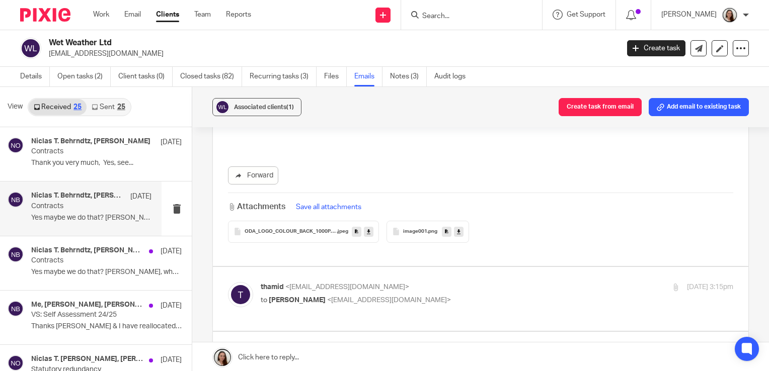
scroll to position [654, 0]
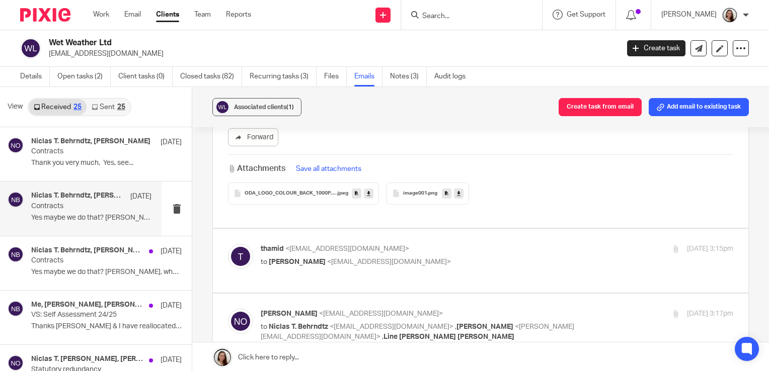
click at [462, 261] on label at bounding box center [480, 261] width 535 height 64
click at [228, 244] on input "checkbox" at bounding box center [227, 243] width 1 height 1
checkbox input "true"
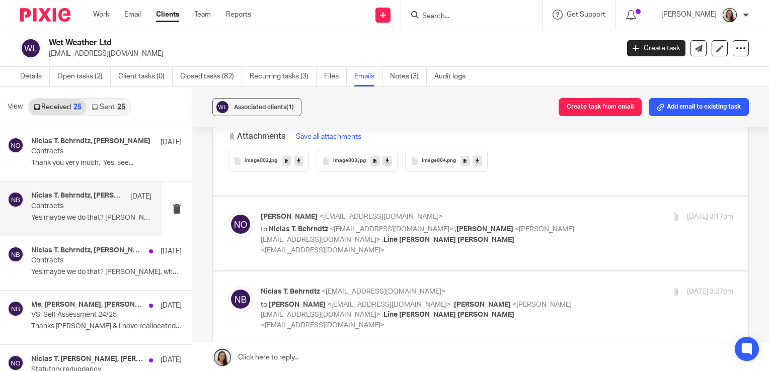
scroll to position [1358, 0]
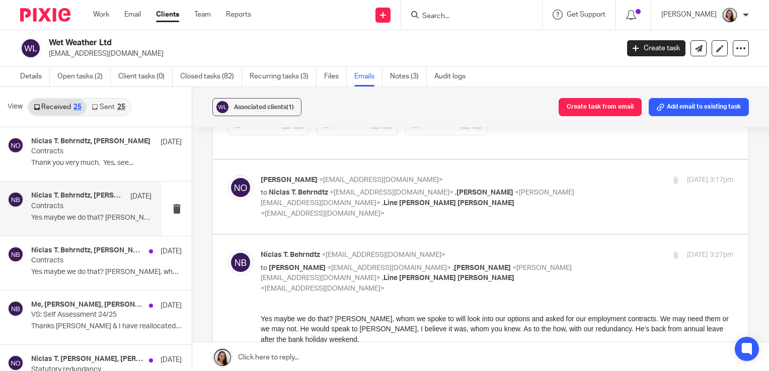
click at [469, 188] on p "to Niclas T. Behrndtz <[EMAIL_ADDRESS][DOMAIN_NAME]> , [PERSON_NAME] <[PERSON_N…" at bounding box center [418, 203] width 315 height 31
checkbox input "true"
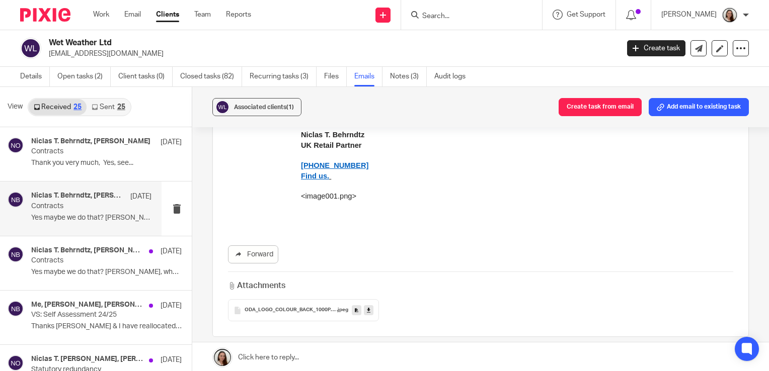
scroll to position [2259, 0]
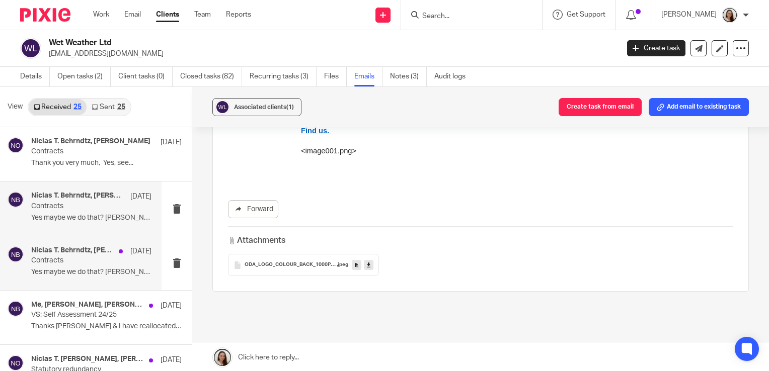
click at [58, 265] on div "Niclas T. [PERSON_NAME], [PERSON_NAME] [DATE] Contracts Yes maybe we do that? […" at bounding box center [91, 263] width 120 height 34
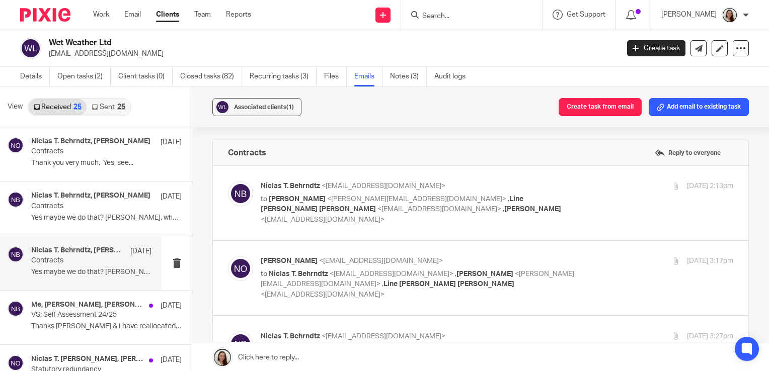
scroll to position [0, 0]
click at [45, 323] on p "Thanks [PERSON_NAME] & I have reallocated to myself..." at bounding box center [91, 326] width 120 height 9
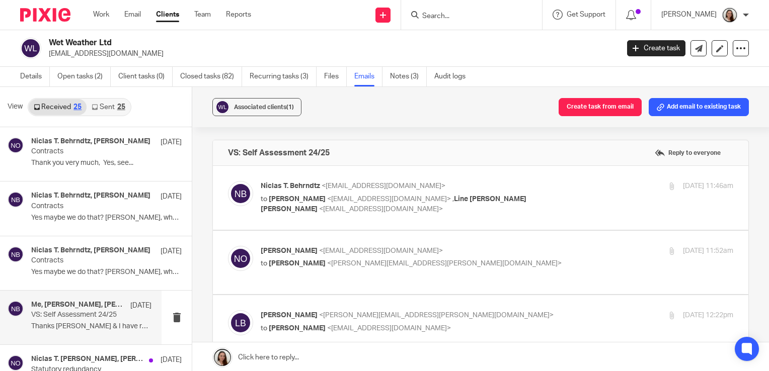
click at [432, 217] on label at bounding box center [480, 198] width 535 height 64
click at [228, 181] on input "checkbox" at bounding box center [227, 181] width 1 height 1
checkbox input "true"
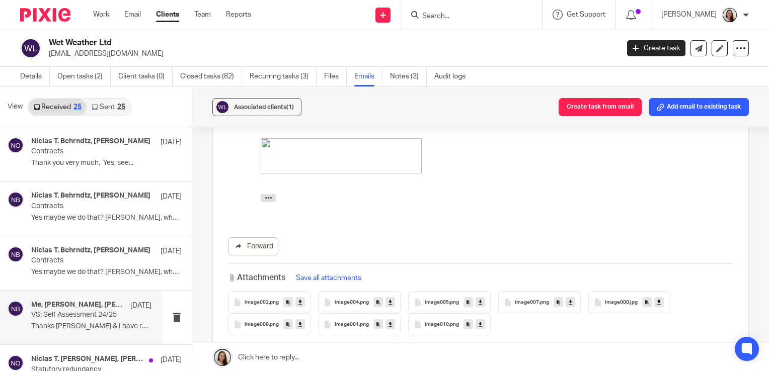
scroll to position [1894, 0]
click at [262, 241] on link "Forward" at bounding box center [253, 247] width 50 height 18
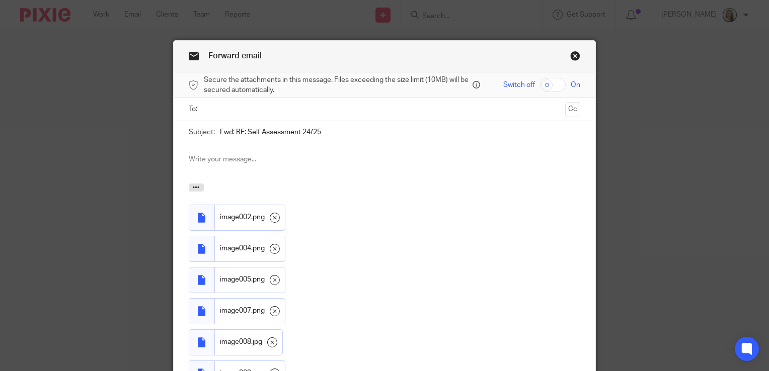
click at [232, 109] on input "text" at bounding box center [384, 110] width 354 height 12
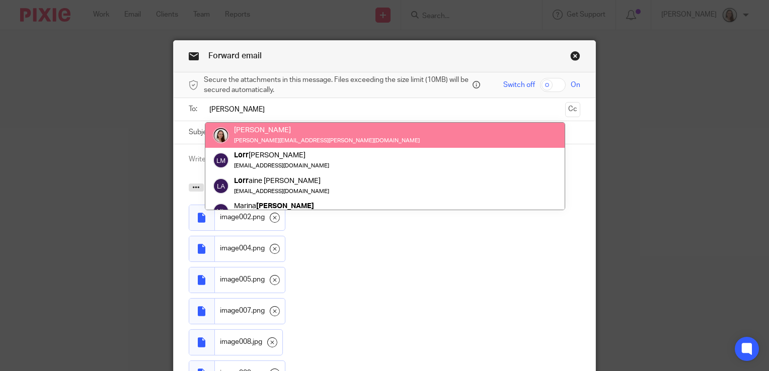
type input "lory"
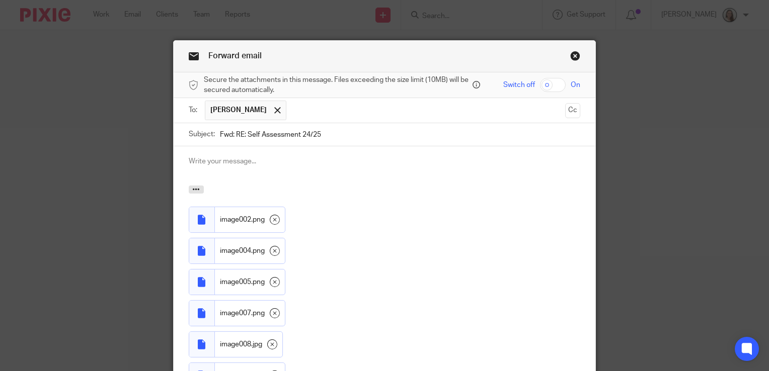
click at [414, 258] on div "image002.png 84hwcn4iAQQWBLPTkqDKCKP2 image004.png rZwM99CFC4V3yEo2T2crpHoc ima…" at bounding box center [400, 332] width 422 height 250
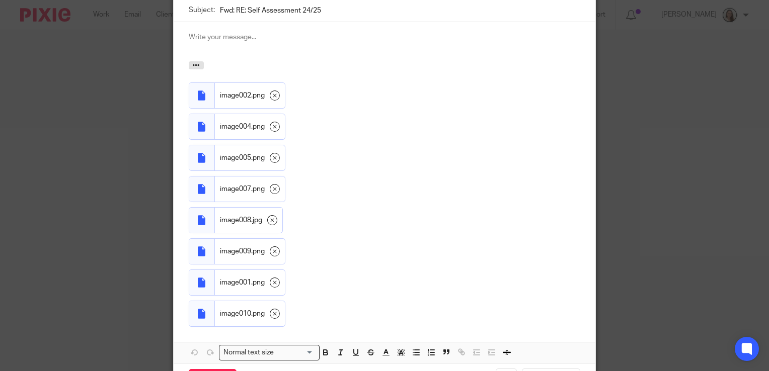
scroll to position [187, 0]
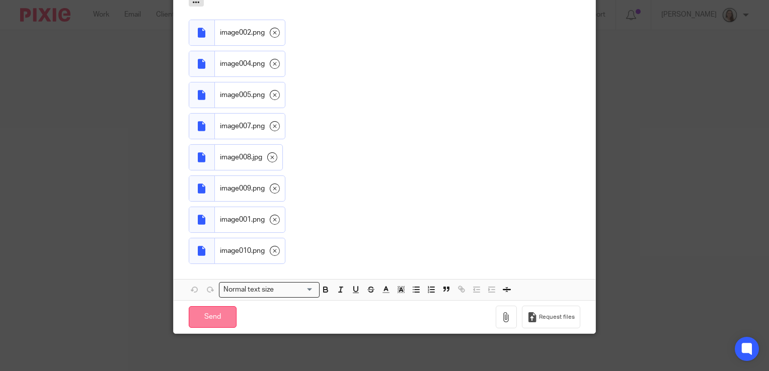
click at [200, 317] on input "Send" at bounding box center [213, 317] width 48 height 22
